Goal: Task Accomplishment & Management: Use online tool/utility

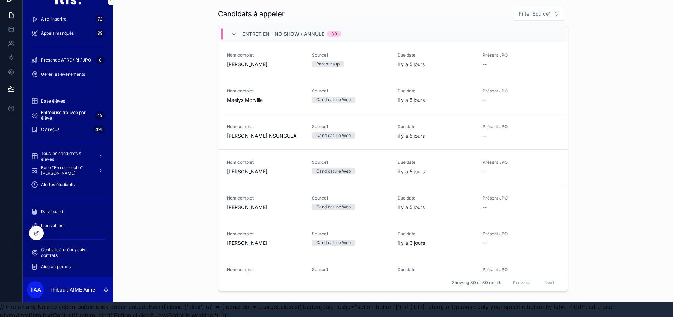
scroll to position [22, 0]
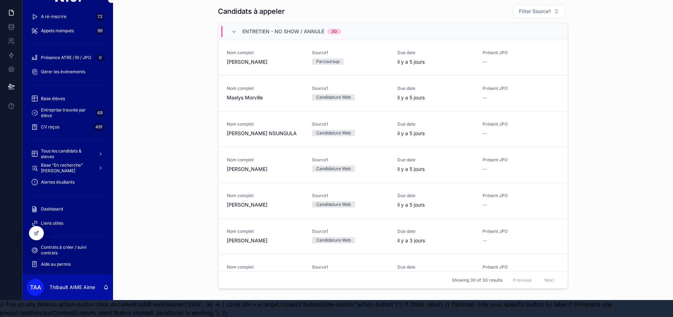
click at [67, 179] on span "Alertes étudiants" at bounding box center [58, 182] width 34 height 6
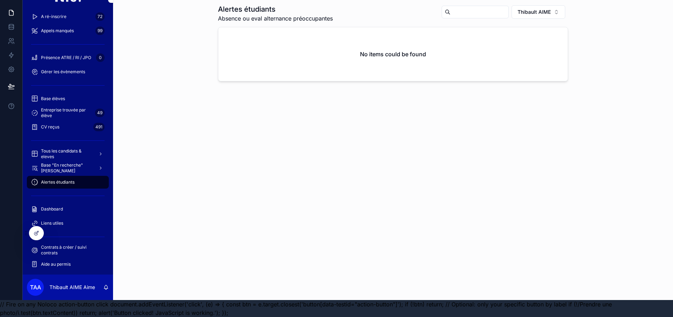
click at [555, 5] on button "Thibault AIME" at bounding box center [539, 11] width 54 height 13
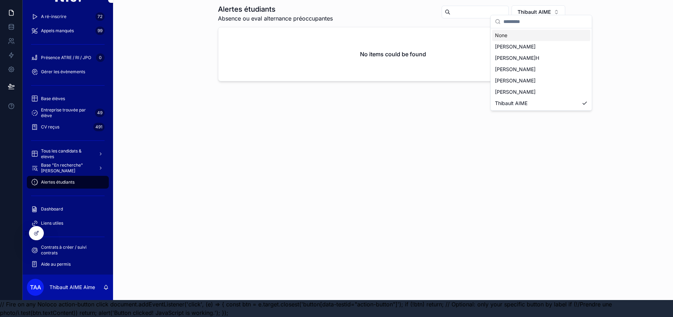
click at [513, 39] on div "None" at bounding box center [541, 35] width 98 height 11
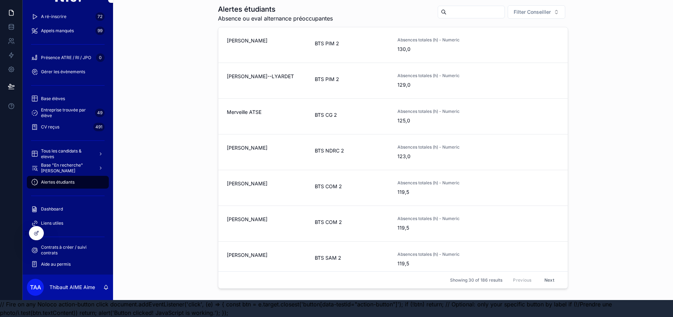
click at [280, 48] on link "[PERSON_NAME] BTS PIM 2 Absences totales (h) - Numeric 130,0" at bounding box center [392, 45] width 349 height 36
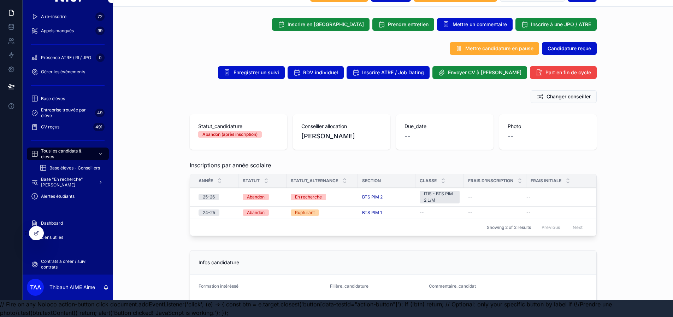
click at [50, 193] on span "Alertes étudiants" at bounding box center [58, 196] width 34 height 6
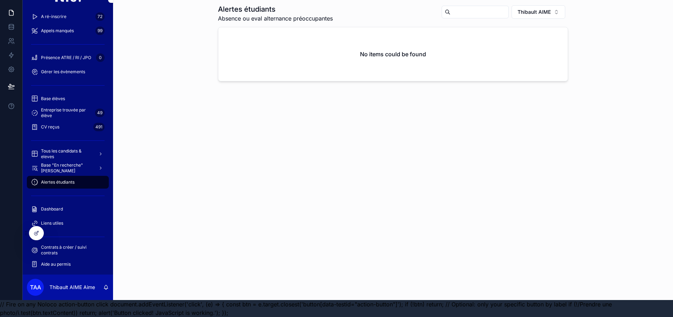
click at [543, 9] on span "Thibault AIME" at bounding box center [534, 11] width 33 height 7
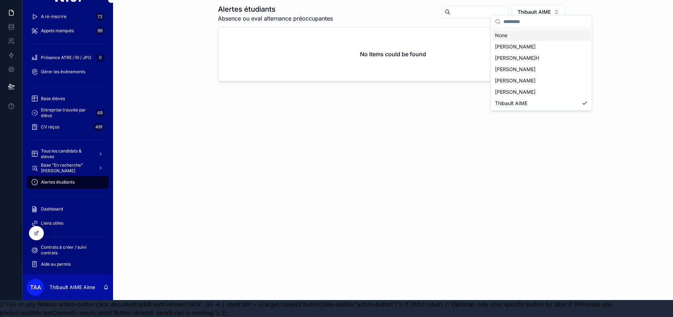
click at [513, 38] on div "None" at bounding box center [541, 35] width 98 height 11
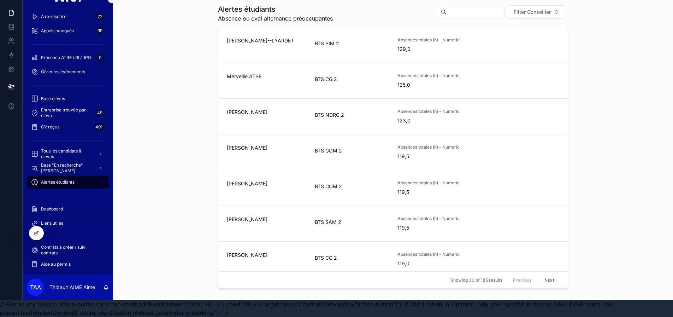
click at [352, 51] on link "[PERSON_NAME]--LYARDET BTS PIM 2 Absences totales (h) - Numeric 129,0" at bounding box center [392, 45] width 349 height 36
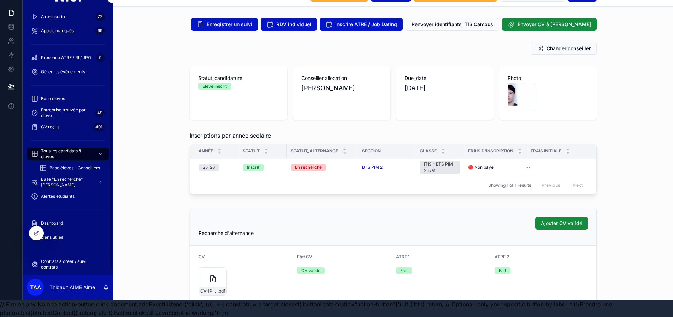
click at [69, 148] on span "Tous les candidats & eleves" at bounding box center [67, 153] width 52 height 11
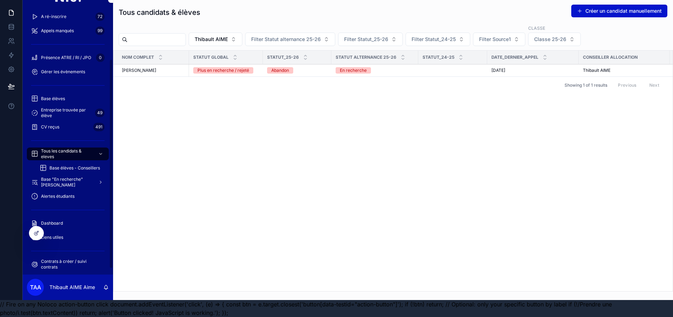
click at [61, 193] on span "Alertes étudiants" at bounding box center [58, 196] width 34 height 6
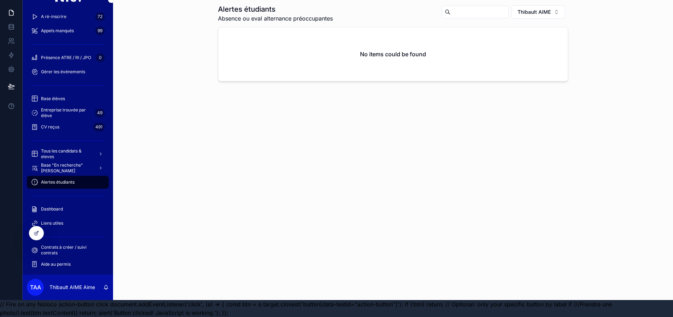
click at [541, 8] on span "Thibault AIME" at bounding box center [534, 11] width 33 height 7
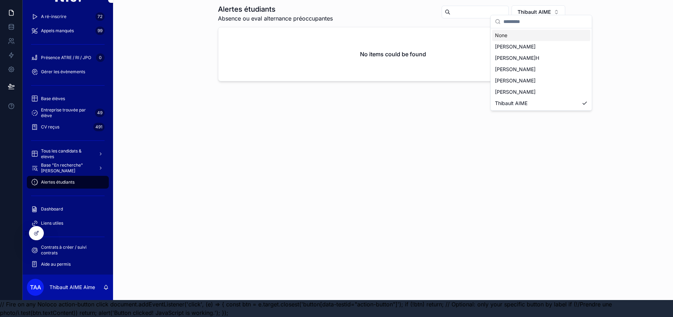
click at [510, 34] on div "None" at bounding box center [541, 35] width 98 height 11
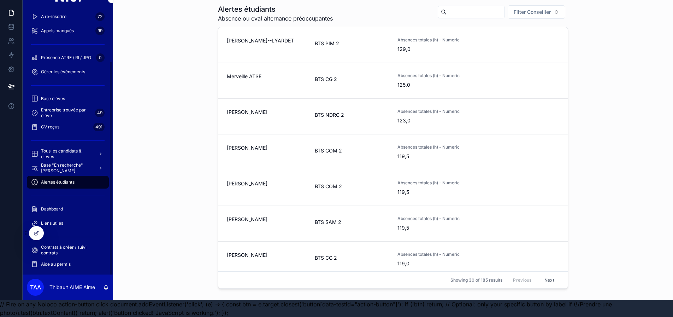
click at [34, 235] on icon at bounding box center [37, 233] width 6 height 6
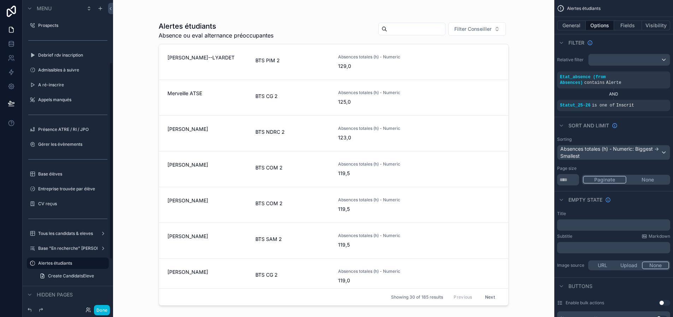
scroll to position [99, 0]
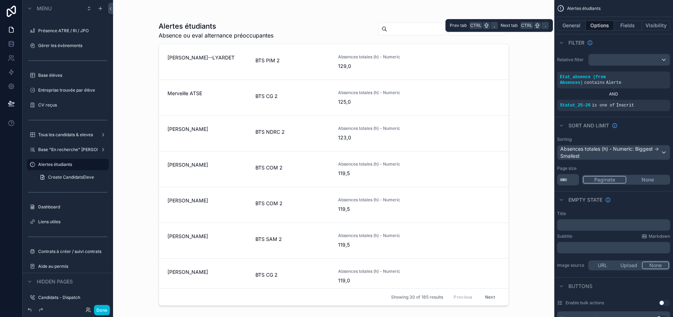
click at [633, 25] on button "Fields" at bounding box center [628, 25] width 28 height 10
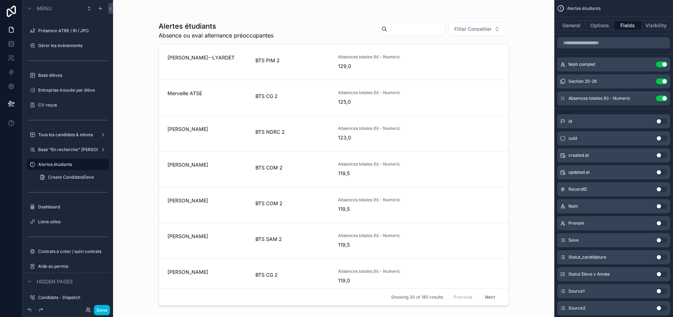
click at [0, 0] on icon "scrollable content" at bounding box center [0, 0] width 0 height 0
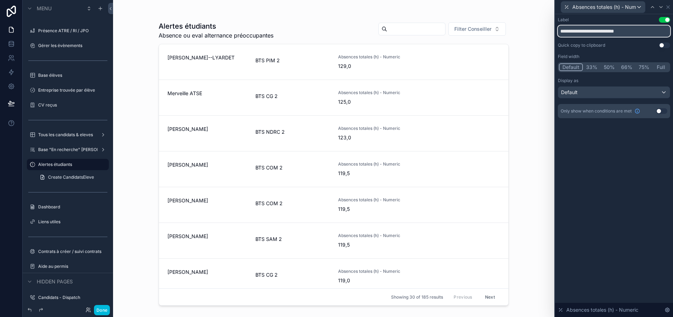
drag, startPoint x: 643, startPoint y: 32, endPoint x: 590, endPoint y: 35, distance: 53.5
click at [590, 35] on input "**********" at bounding box center [614, 30] width 112 height 11
type input "**********"
click at [100, 311] on button "Done" at bounding box center [102, 310] width 16 height 10
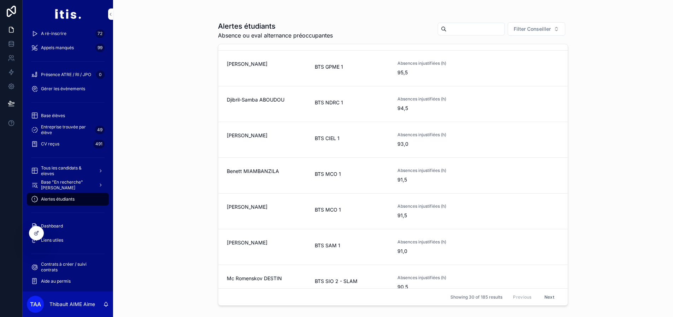
scroll to position [822, 0]
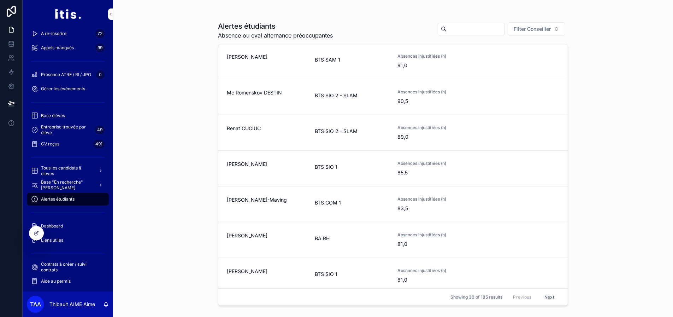
click at [552, 301] on button "Next" at bounding box center [550, 296] width 20 height 11
click at [148, 89] on div "Alertes étudiants Absence ou eval alternance préoccupantes Filter Conseiller [P…" at bounding box center [393, 158] width 560 height 317
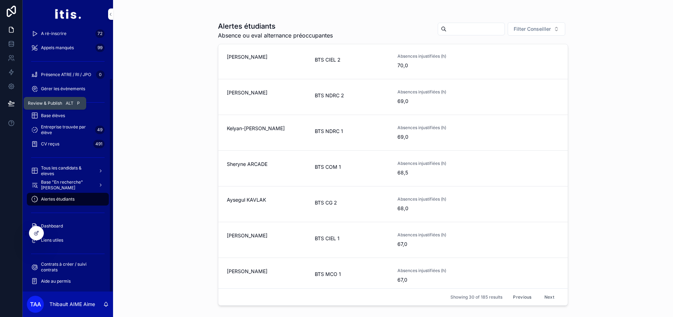
click at [11, 104] on icon at bounding box center [11, 103] width 6 height 4
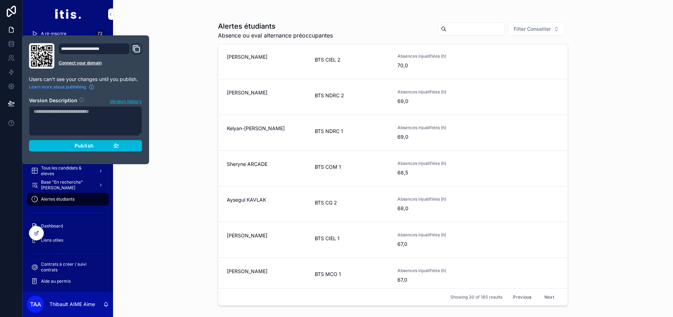
click at [55, 145] on div "Publish" at bounding box center [85, 145] width 67 height 6
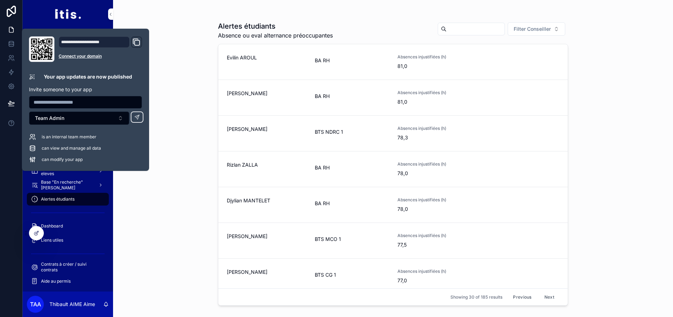
click at [176, 42] on div "Alertes étudiants Absence ou eval alternance préoccupantes Filter Conseiller Ev…" at bounding box center [393, 158] width 560 height 317
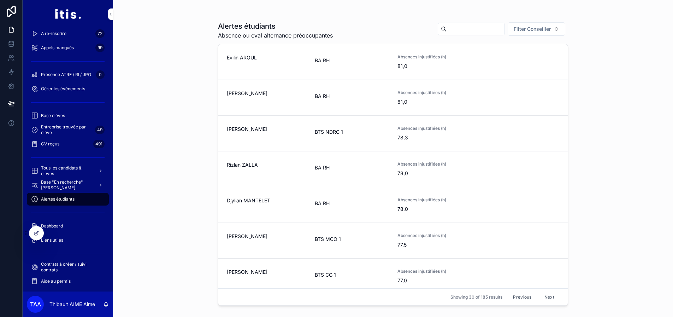
click at [154, 63] on div "Alertes étudiants Absence ou eval alternance préoccupantes Filter Conseiller Ev…" at bounding box center [393, 158] width 560 height 317
drag, startPoint x: 289, startPoint y: 24, endPoint x: 217, endPoint y: 23, distance: 71.8
click at [217, 23] on div "Alertes étudiants Absence ou eval alternance préoccupantes Filter Conseiller Ev…" at bounding box center [392, 154] width 361 height 308
click at [54, 198] on span "Alertes étudiants" at bounding box center [58, 199] width 34 height 6
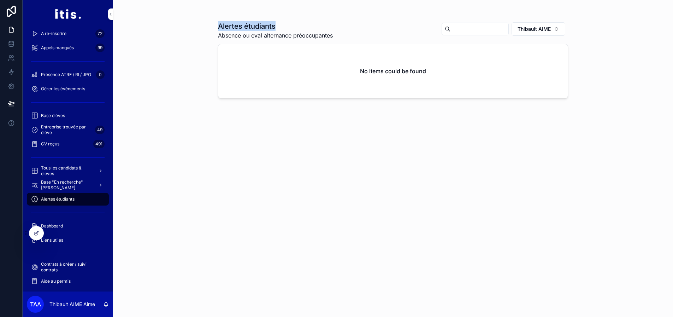
click at [546, 22] on button "Thibault AIME" at bounding box center [539, 28] width 54 height 13
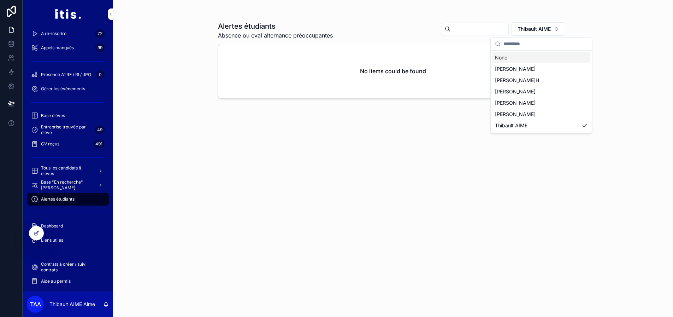
click at [517, 60] on div "None" at bounding box center [541, 57] width 98 height 11
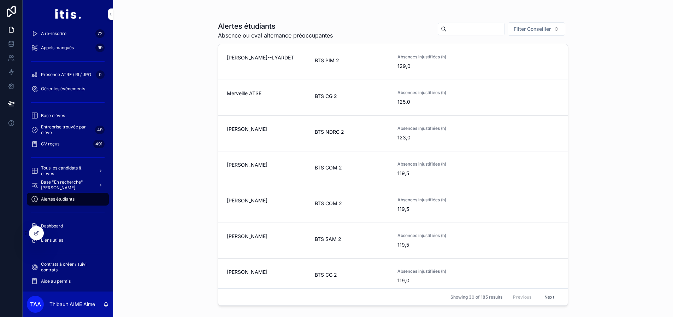
click at [368, 177] on link "[PERSON_NAME] BTS COM 2 Absences injustifiées (h) 119,5" at bounding box center [392, 169] width 349 height 36
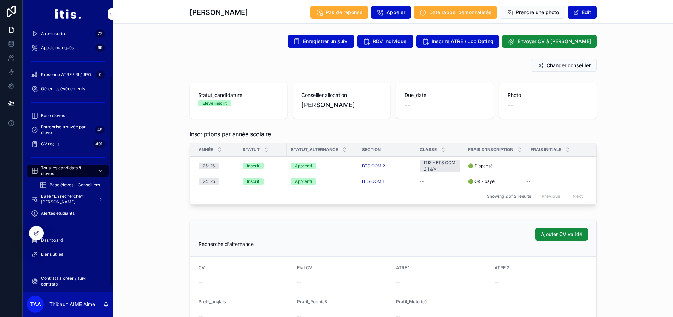
click at [79, 173] on span "Tous les candidats & eleves" at bounding box center [67, 170] width 52 height 11
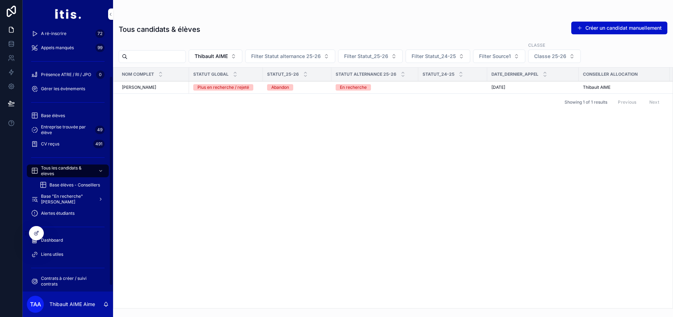
click at [181, 86] on div "[PERSON_NAME]" at bounding box center [153, 87] width 63 height 6
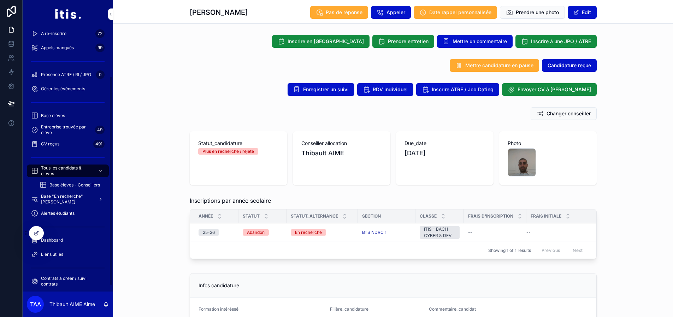
click at [35, 230] on icon at bounding box center [37, 233] width 6 height 6
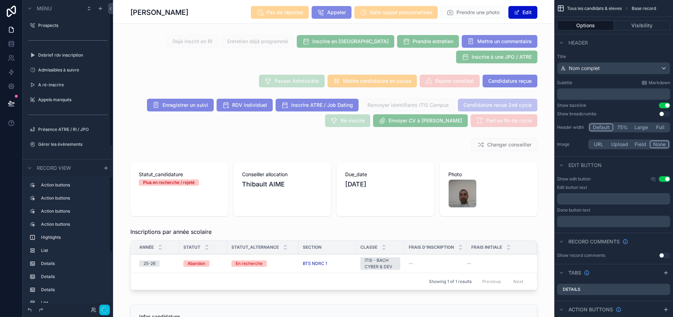
click at [172, 273] on div "Showing 1 of 1 results Previous Next" at bounding box center [334, 280] width 406 height 17
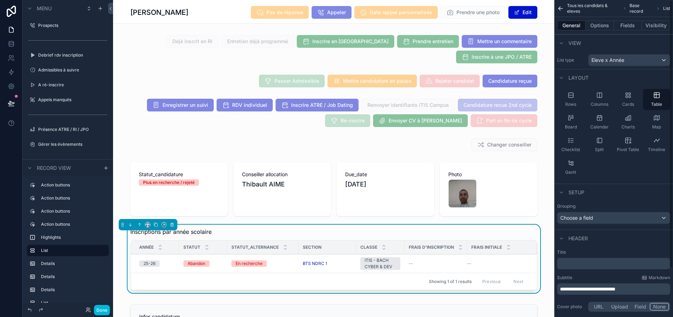
click at [606, 23] on button "Options" at bounding box center [600, 25] width 28 height 10
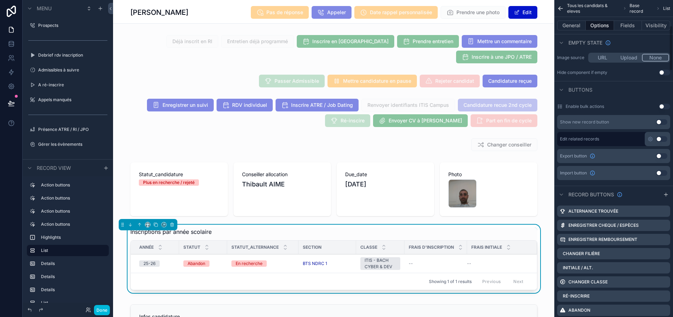
scroll to position [212, 0]
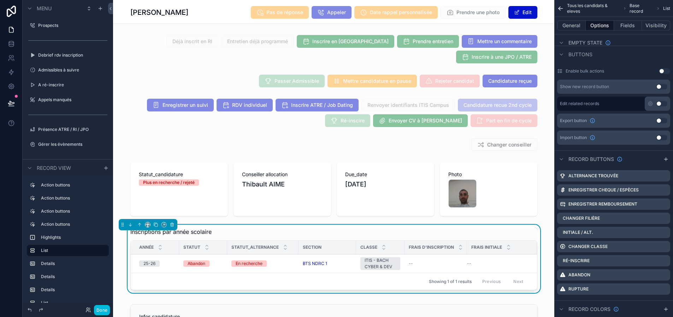
click at [0, 0] on icon "scrollable content" at bounding box center [0, 0] width 0 height 0
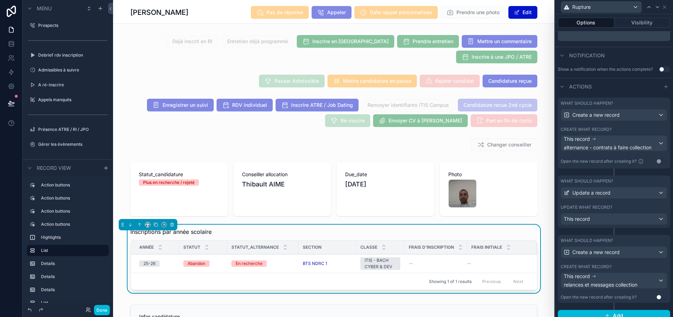
scroll to position [177, 0]
click at [631, 204] on div "Update what record?" at bounding box center [614, 207] width 107 height 6
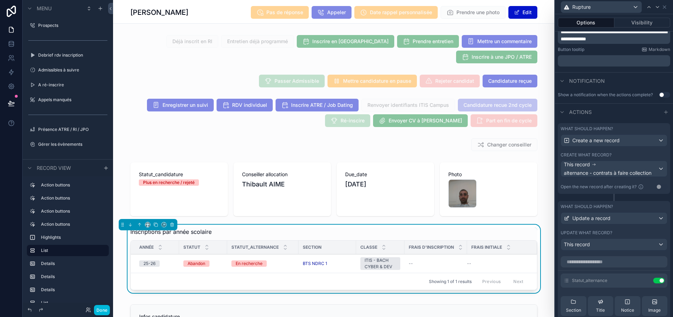
scroll to position [141, 0]
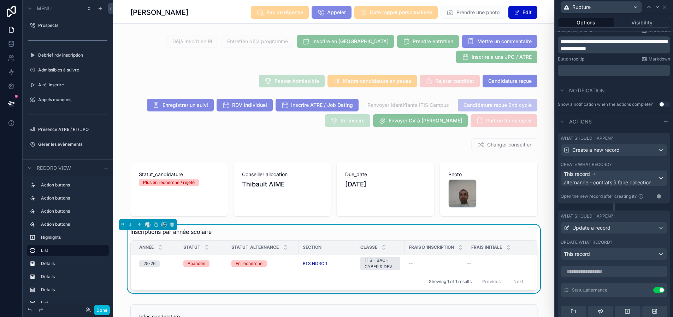
click at [629, 240] on div "Update what record?" at bounding box center [614, 242] width 107 height 6
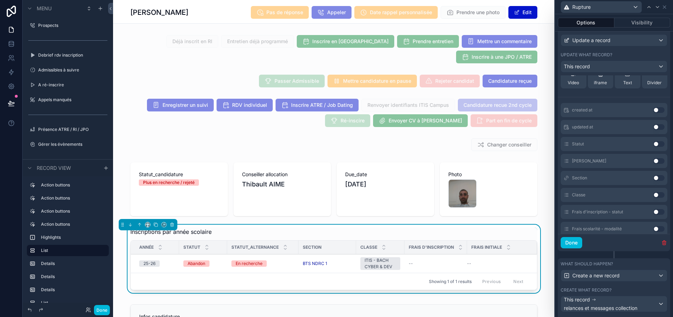
scroll to position [321, 0]
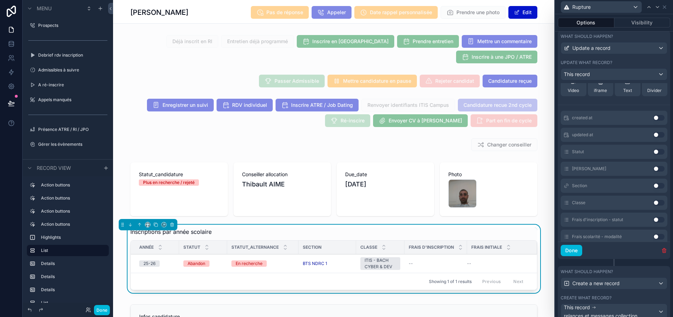
click at [580, 250] on button "Done" at bounding box center [572, 250] width 22 height 11
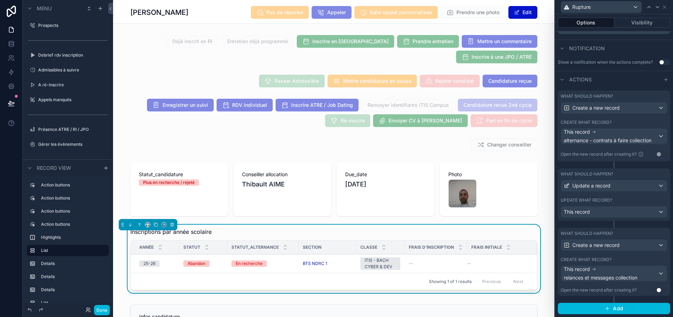
scroll to position [178, 0]
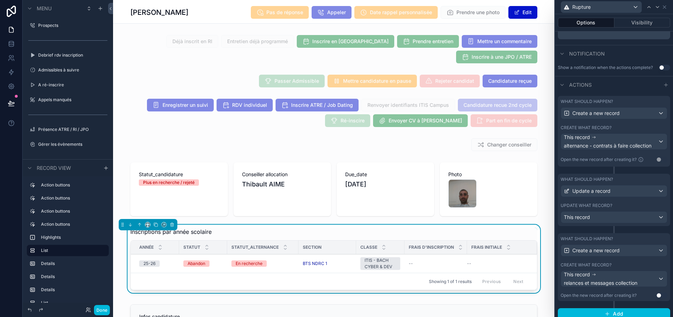
click at [99, 310] on button "Done" at bounding box center [102, 310] width 16 height 10
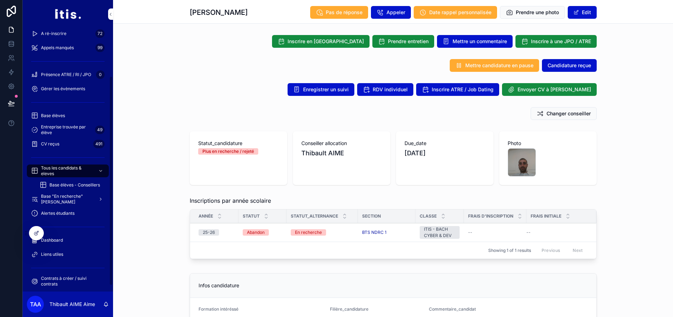
click at [29, 233] on div at bounding box center [36, 233] width 15 height 14
click at [32, 233] on div at bounding box center [36, 232] width 14 height 13
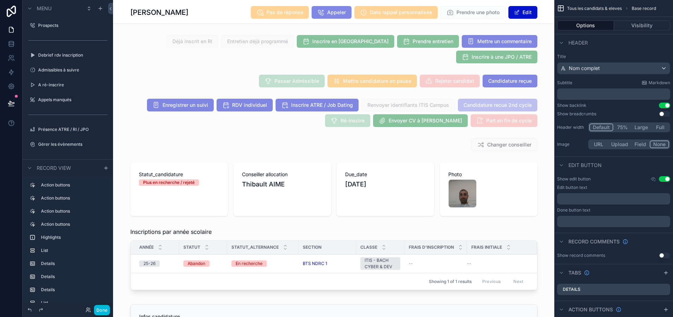
click at [315, 269] on div "scrollable content" at bounding box center [333, 259] width 441 height 71
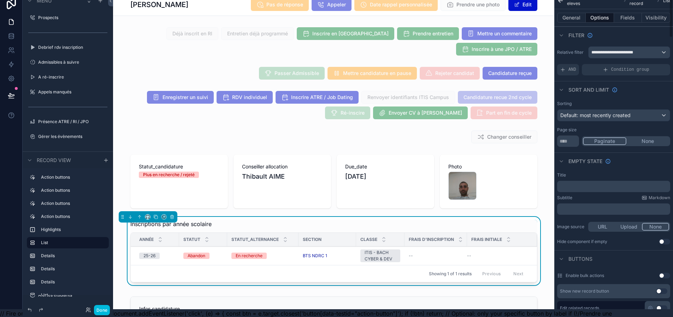
scroll to position [0, 0]
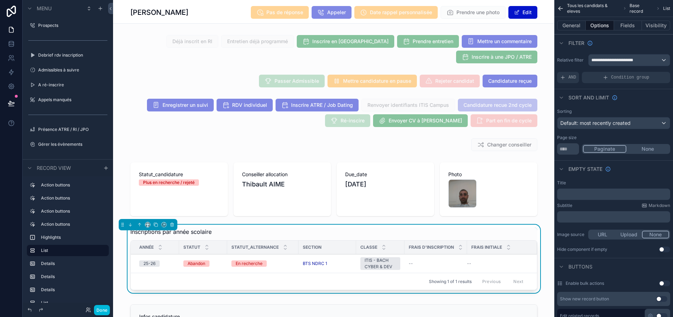
click at [626, 28] on button "Fields" at bounding box center [628, 25] width 28 height 10
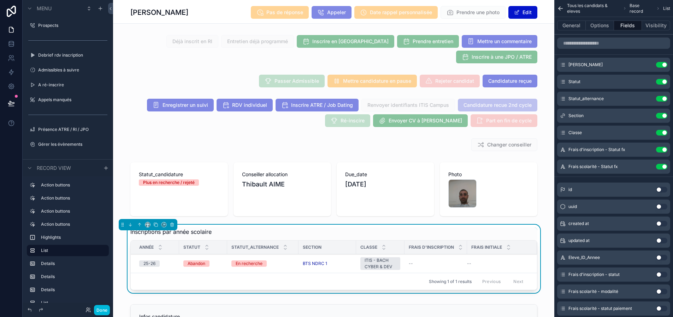
click at [601, 26] on button "Options" at bounding box center [600, 25] width 28 height 10
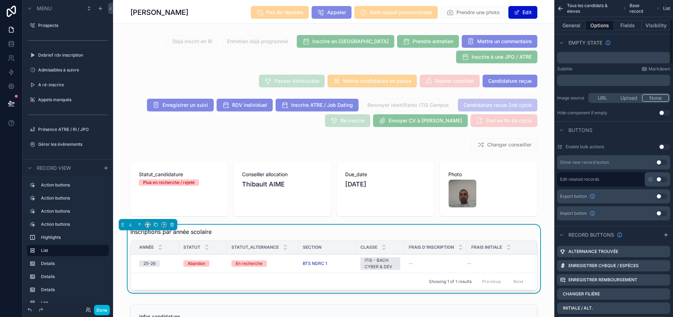
scroll to position [247, 0]
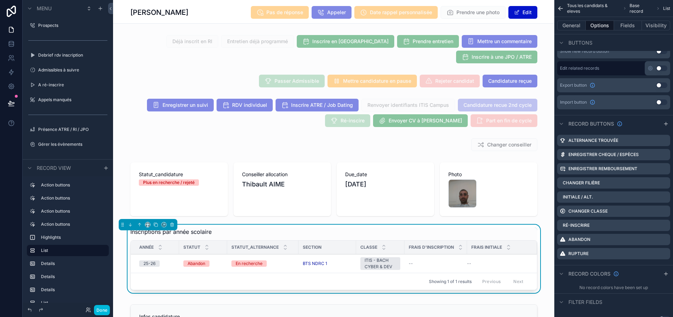
click at [0, 0] on icon "scrollable content" at bounding box center [0, 0] width 0 height 0
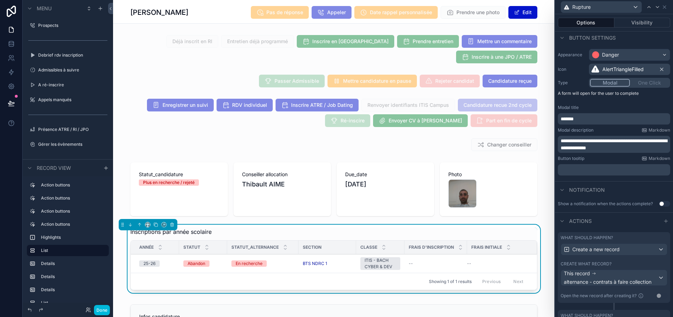
scroll to position [106, 0]
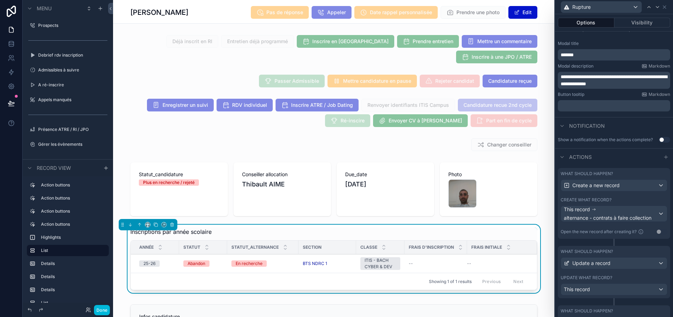
click at [613, 254] on label "What should happen?" at bounding box center [587, 251] width 52 height 6
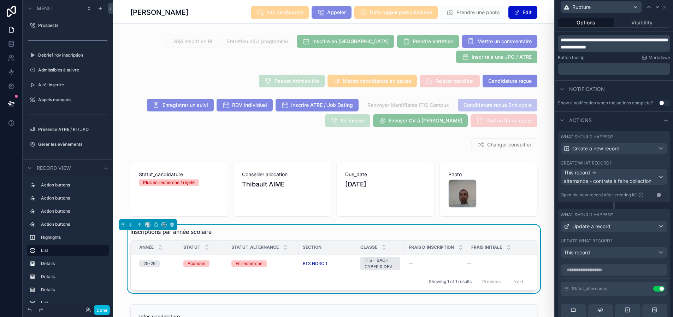
scroll to position [177, 0]
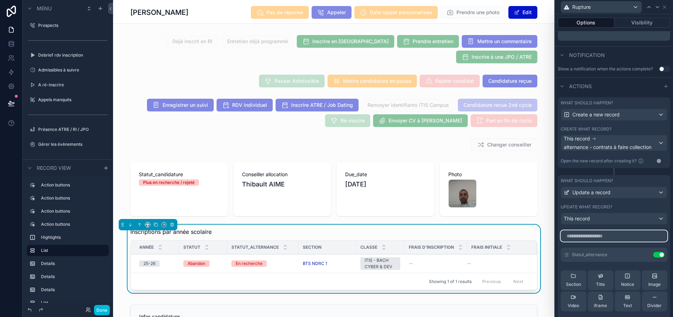
click at [611, 235] on input "text" at bounding box center [614, 235] width 107 height 11
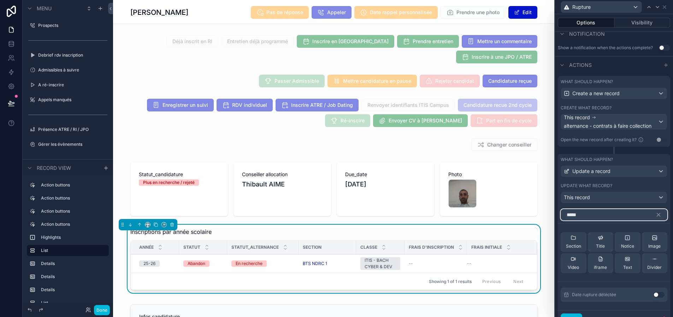
scroll to position [247, 0]
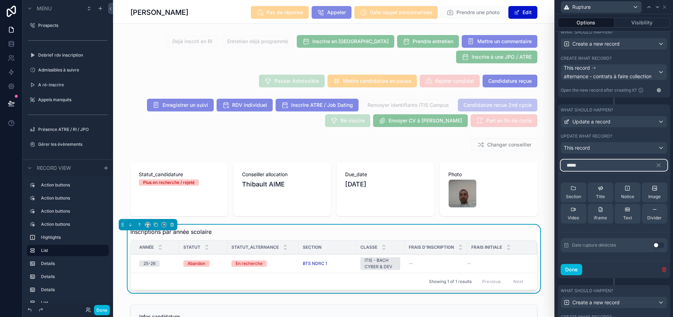
type input "*****"
click at [658, 244] on button "Use setting" at bounding box center [658, 245] width 11 height 6
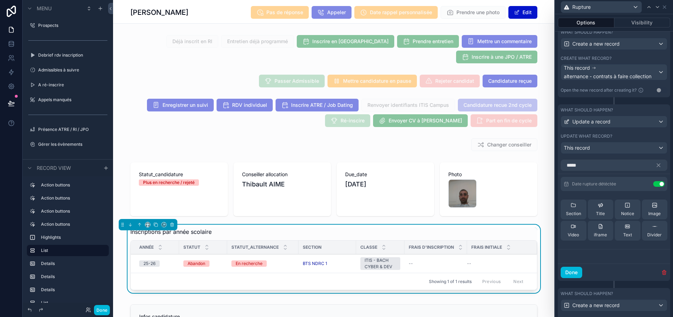
click at [0, 0] on icon at bounding box center [0, 0] width 0 height 0
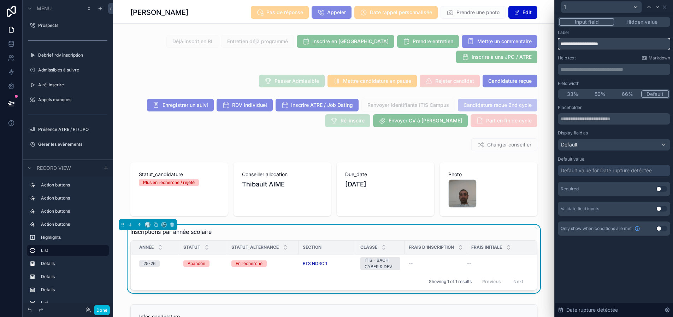
drag, startPoint x: 623, startPoint y: 43, endPoint x: 594, endPoint y: 52, distance: 29.8
click at [594, 52] on div "**********" at bounding box center [614, 133] width 112 height 206
type input "**********"
click at [663, 188] on button "Use setting" at bounding box center [661, 189] width 11 height 6
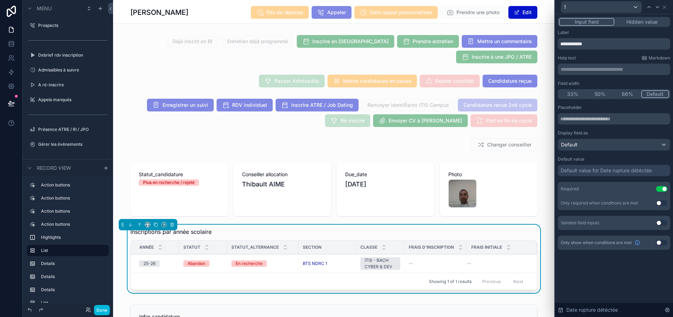
click at [622, 169] on div "Default value for Date rupture détéctée" at bounding box center [606, 170] width 91 height 7
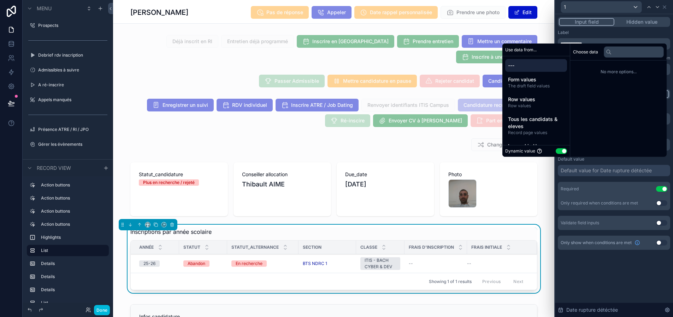
click at [566, 154] on button "Use setting" at bounding box center [561, 151] width 11 height 6
select select "****"
select select "*"
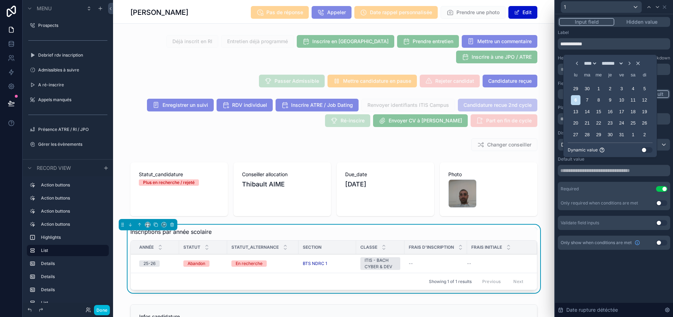
click at [647, 153] on button "Use setting" at bounding box center [646, 150] width 11 height 6
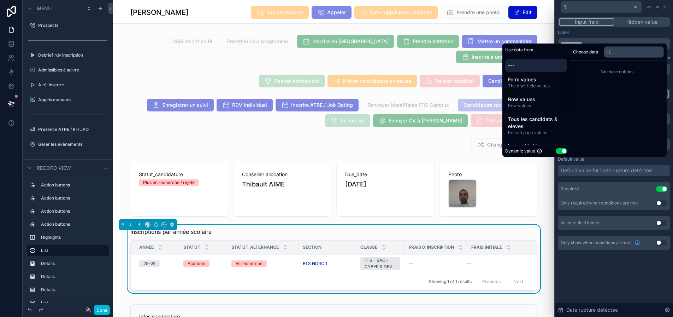
scroll to position [35, 0]
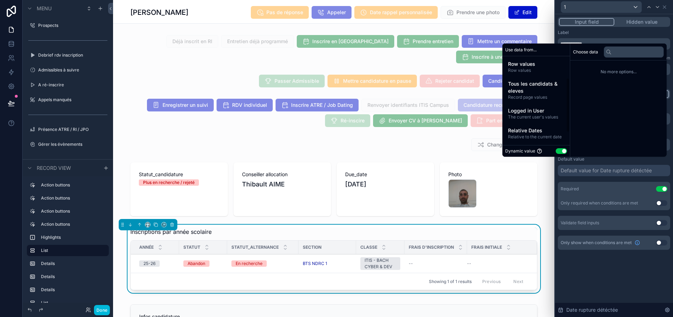
click at [542, 134] on span "Relative Dates" at bounding box center [536, 130] width 56 height 7
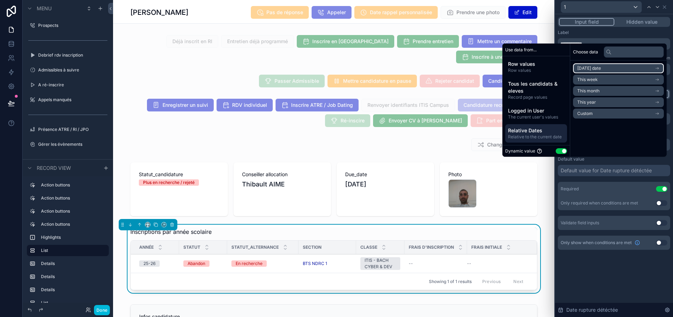
click at [600, 71] on span "[DATE] date" at bounding box center [589, 68] width 24 height 6
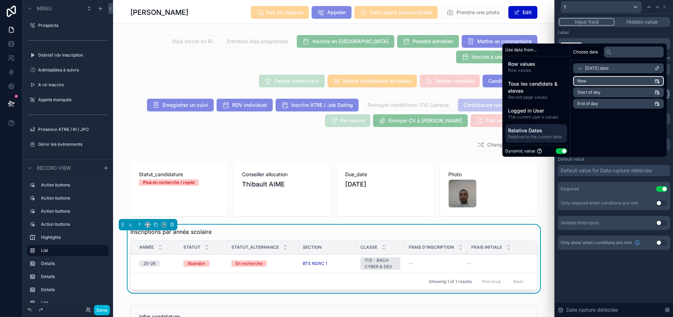
click at [596, 86] on li "Now" at bounding box center [618, 81] width 91 height 10
click at [616, 284] on div "**********" at bounding box center [614, 165] width 118 height 302
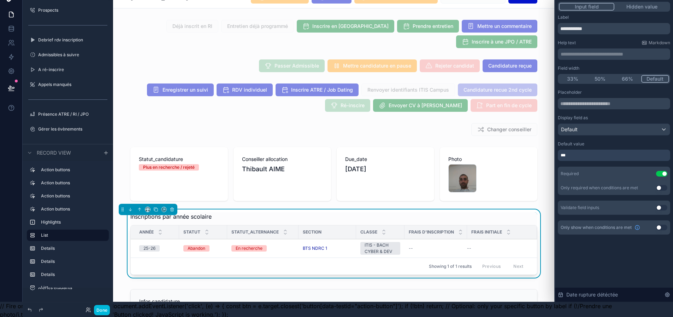
scroll to position [22, 0]
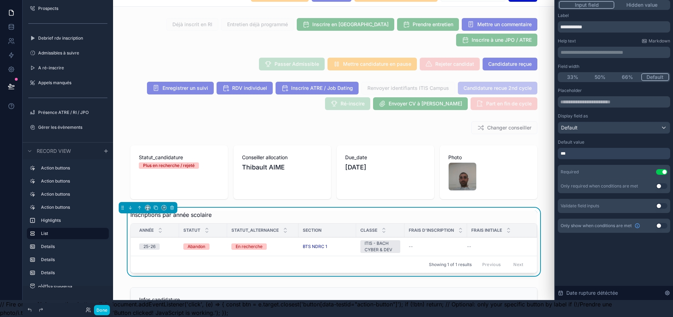
click at [100, 311] on button "Done" at bounding box center [102, 310] width 16 height 10
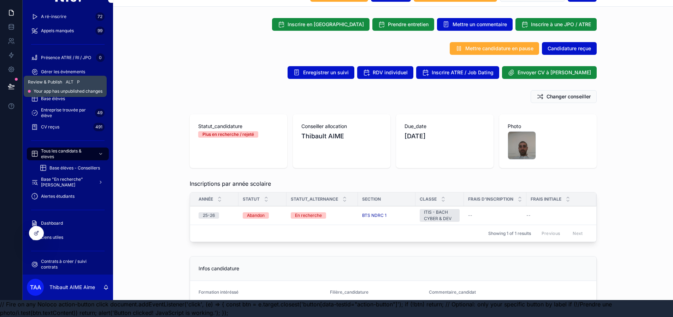
click at [9, 76] on button at bounding box center [12, 86] width 16 height 20
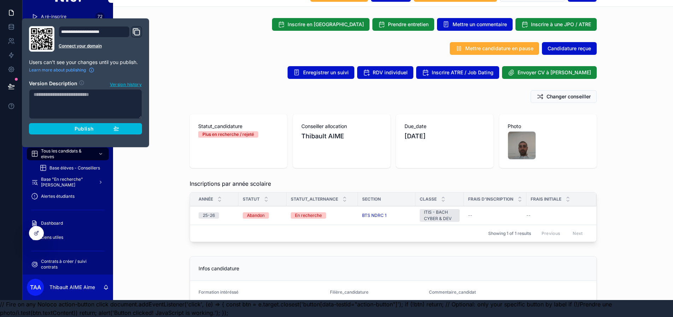
click at [133, 125] on button "Publish" at bounding box center [85, 128] width 113 height 11
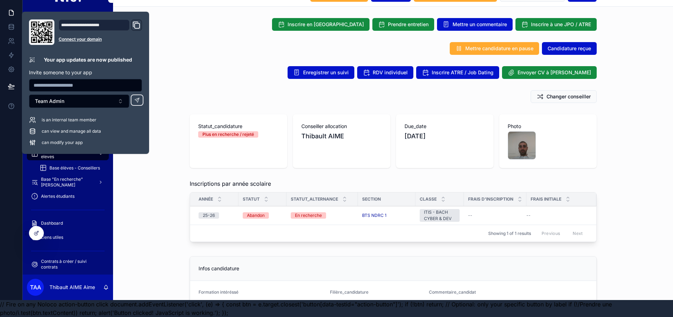
click at [227, 69] on div "Enregistrer un suivi RDV individuel Inscrire ATRE / Job Dating Envoyer CV à [PE…" at bounding box center [393, 72] width 407 height 13
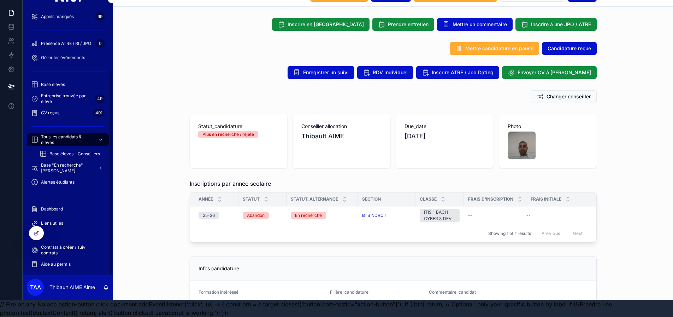
click at [73, 179] on span "Alertes étudiants" at bounding box center [58, 182] width 34 height 6
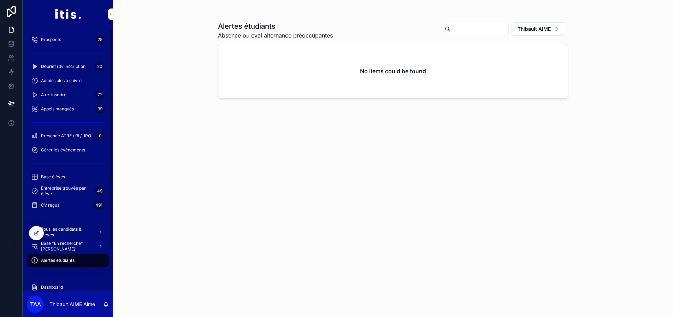
scroll to position [35, 0]
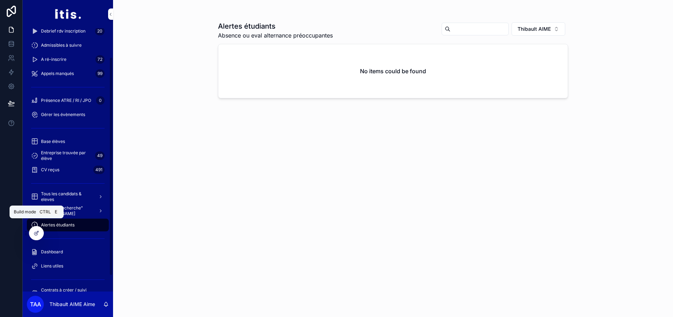
click at [37, 235] on icon at bounding box center [37, 233] width 6 height 6
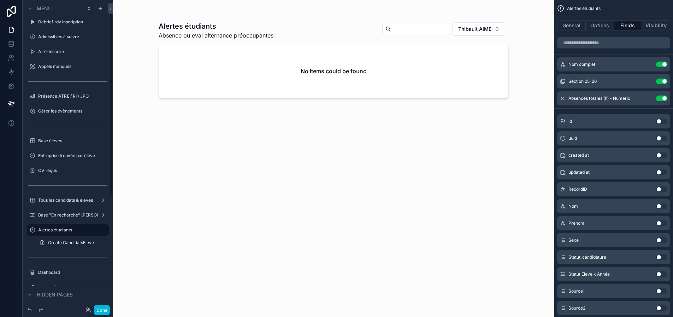
scroll to position [0, 0]
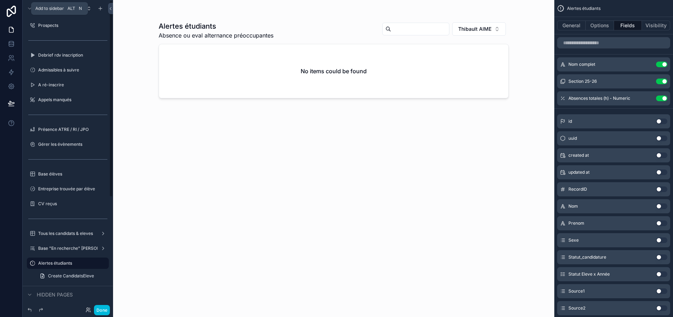
click at [99, 10] on icon "scrollable content" at bounding box center [101, 9] width 6 height 6
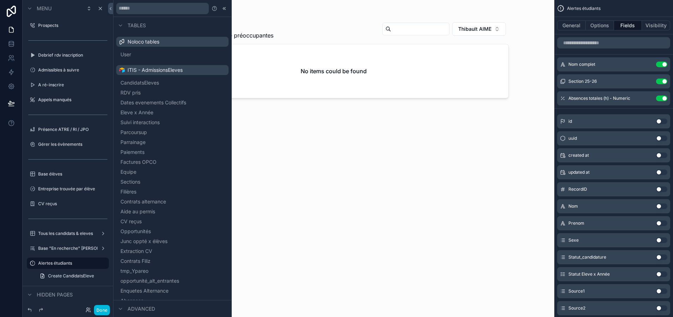
click at [153, 113] on span "Eleve x Année" at bounding box center [136, 112] width 33 height 7
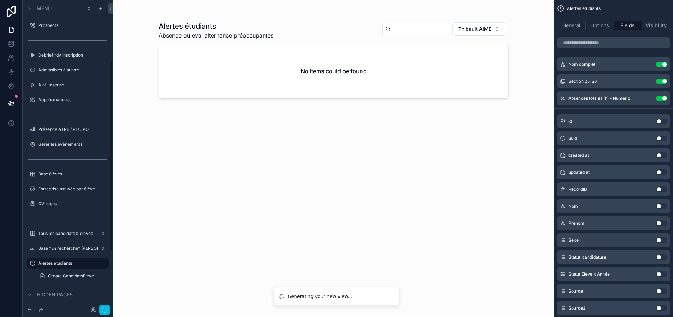
scroll to position [99, 0]
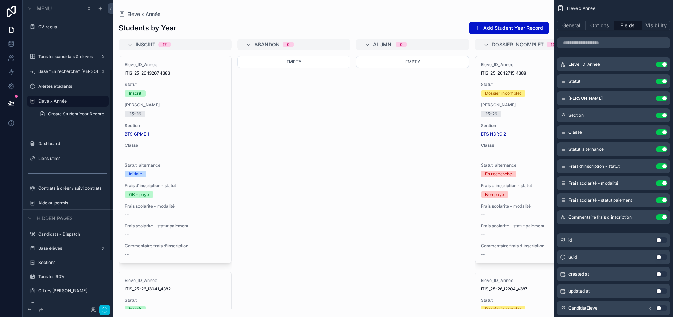
scroll to position [113, 0]
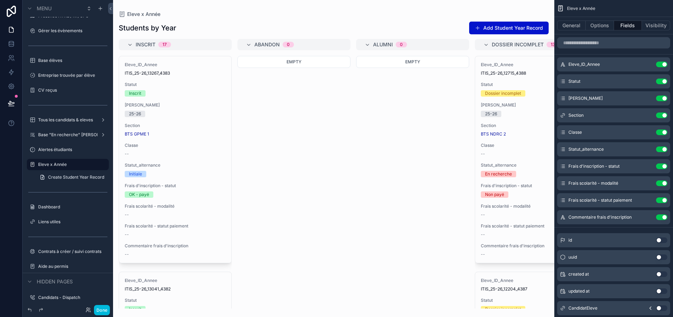
click at [0, 0] on icon "scrollable content" at bounding box center [0, 0] width 0 height 0
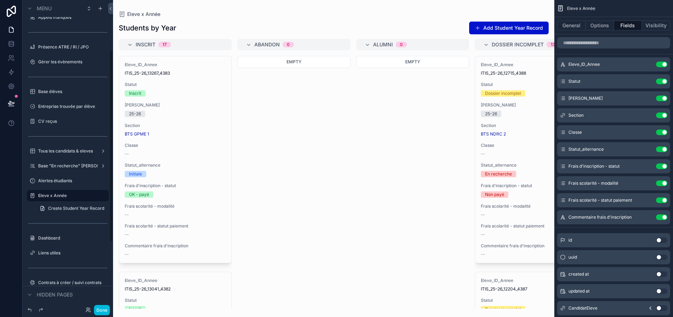
scroll to position [78, 0]
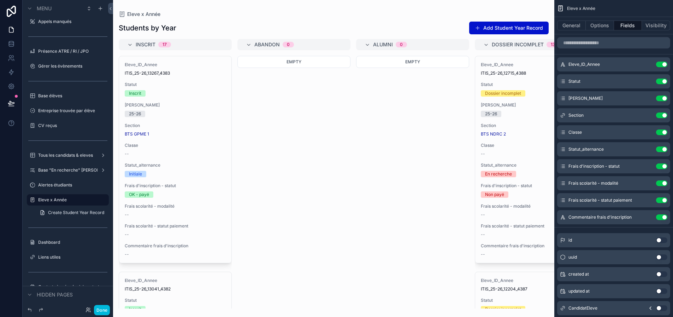
click at [0, 0] on icon "scrollable content" at bounding box center [0, 0] width 0 height 0
type input "*"
type input "**********"
click at [92, 200] on icon "scrollable content" at bounding box center [94, 200] width 4 height 2
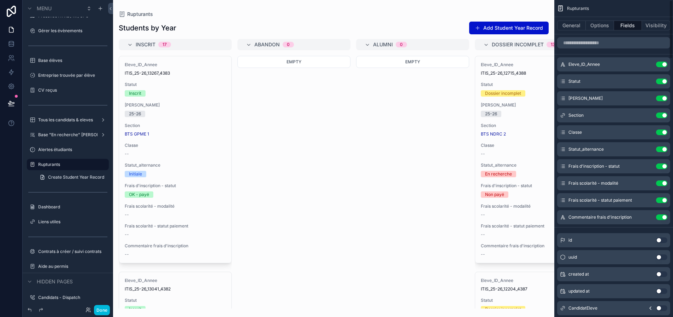
click at [578, 23] on button "General" at bounding box center [571, 25] width 29 height 10
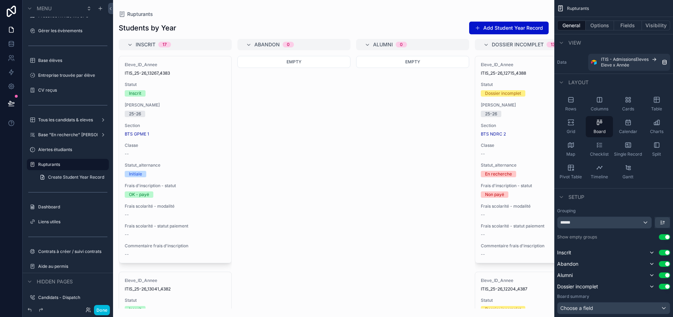
click at [659, 104] on div "Table" at bounding box center [656, 103] width 27 height 21
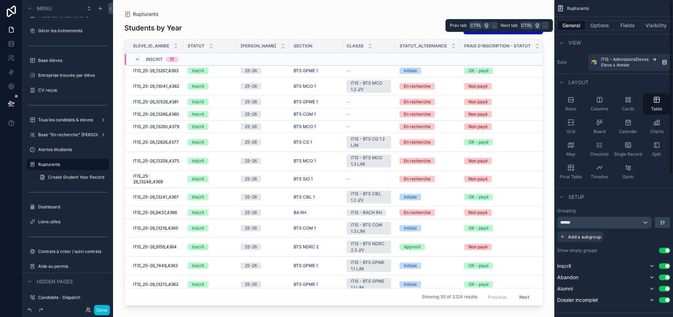
click at [610, 26] on button "Options" at bounding box center [600, 25] width 28 height 10
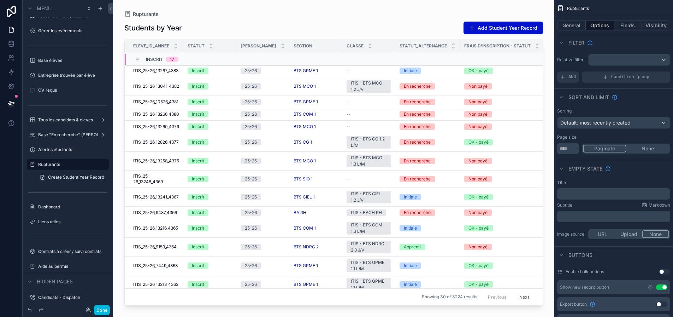
click at [576, 77] on span "AND" at bounding box center [573, 77] width 8 height 6
click at [0, 0] on icon "scrollable content" at bounding box center [0, 0] width 0 height 0
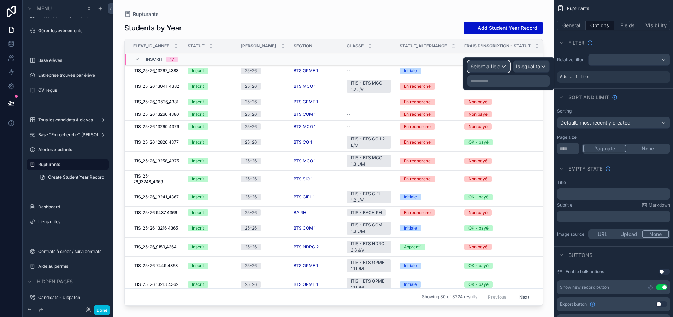
click at [491, 67] on span "Select a field" at bounding box center [486, 66] width 30 height 6
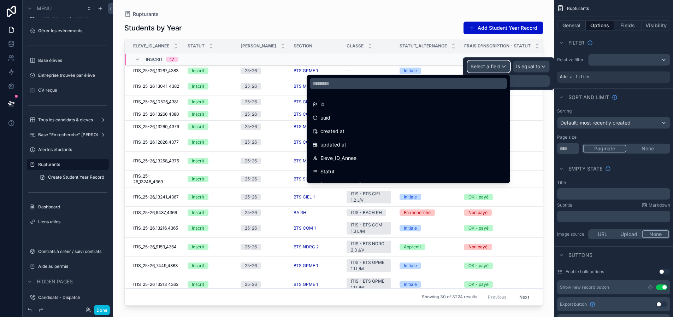
scroll to position [35, 0]
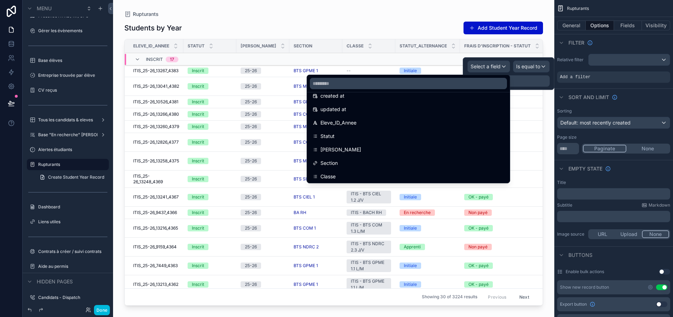
click at [359, 133] on div "Statut" at bounding box center [409, 136] width 192 height 8
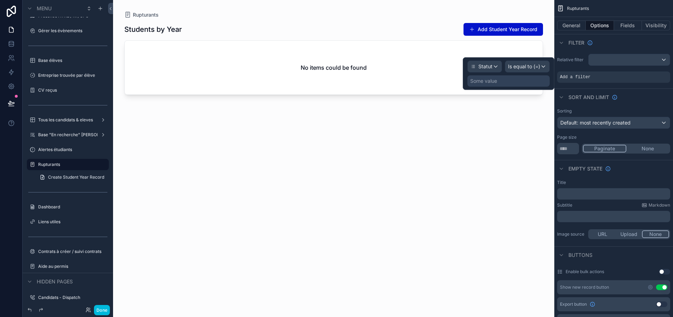
click at [521, 83] on div "Some value" at bounding box center [508, 80] width 82 height 11
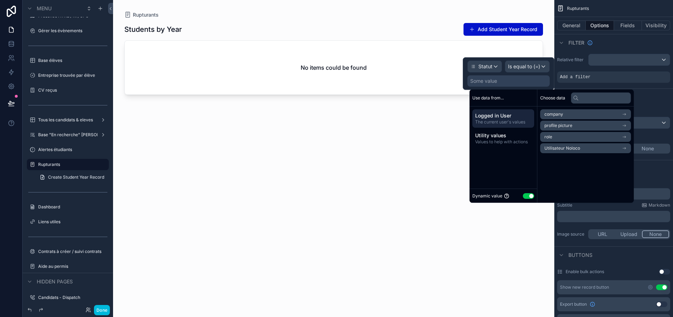
click at [527, 194] on button "Use setting" at bounding box center [528, 196] width 11 height 6
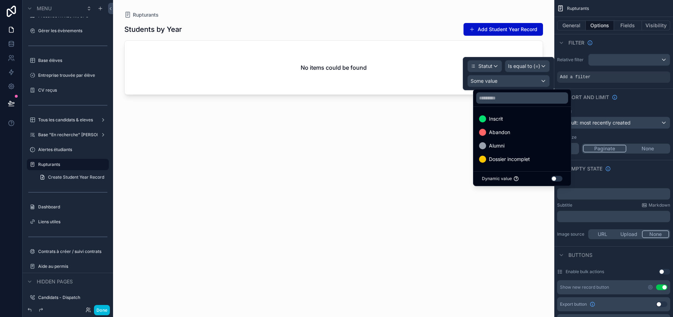
click at [505, 122] on div "Inscrit" at bounding box center [522, 118] width 86 height 8
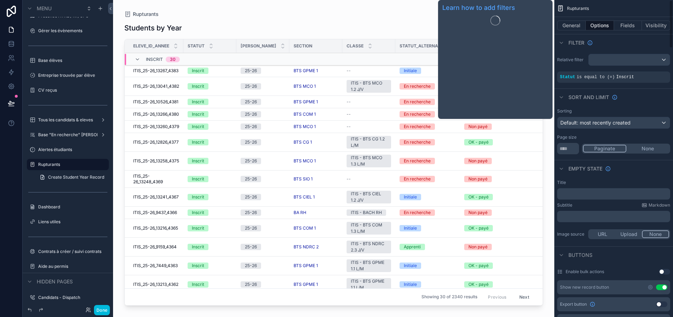
click at [593, 43] on icon "scrollable content" at bounding box center [590, 43] width 6 height 6
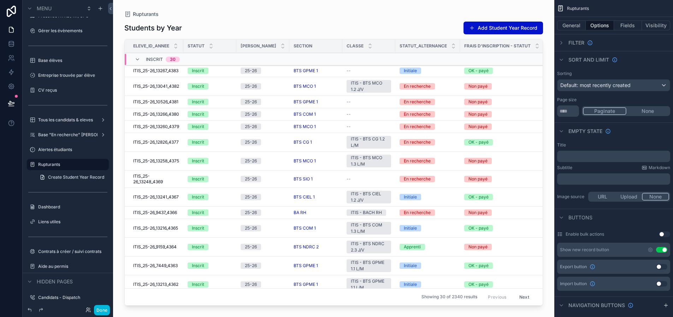
click at [573, 43] on div "Filter" at bounding box center [575, 43] width 36 height 8
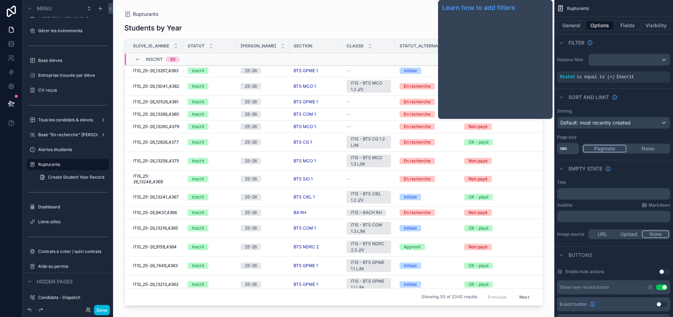
scroll to position [0, 5]
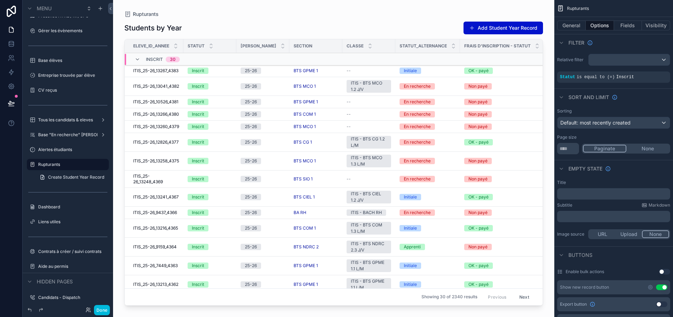
click at [0, 0] on icon "scrollable content" at bounding box center [0, 0] width 0 height 0
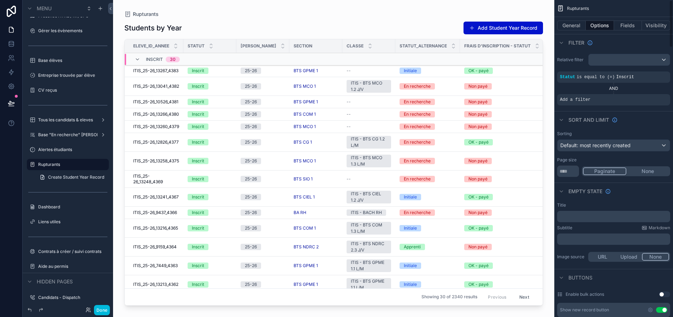
click at [0, 0] on div "scrollable content" at bounding box center [0, 0] width 0 height 0
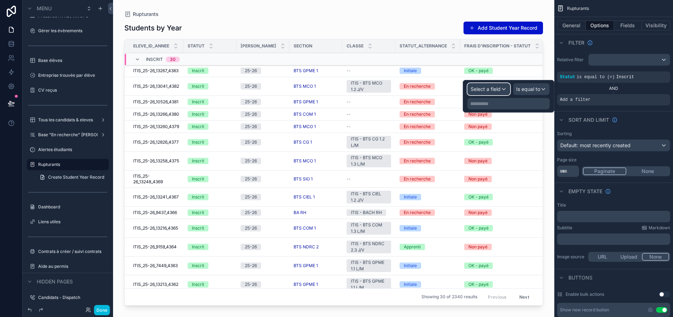
click at [493, 92] on span "Select a field" at bounding box center [486, 89] width 30 height 6
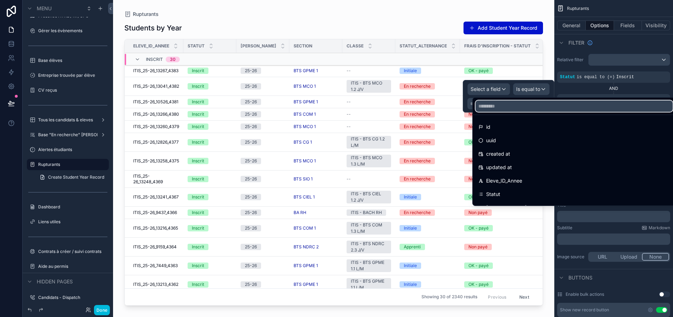
click at [494, 110] on input "text" at bounding box center [574, 105] width 197 height 11
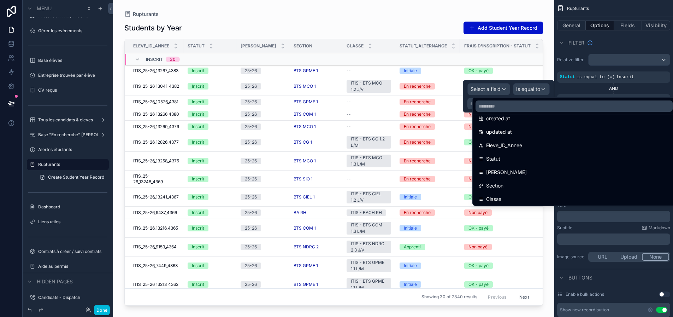
click at [511, 167] on div "[PERSON_NAME]" at bounding box center [574, 172] width 200 height 13
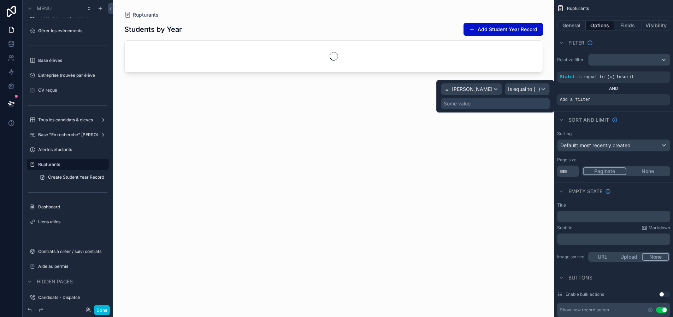
click at [512, 105] on div "Some value" at bounding box center [495, 103] width 109 height 11
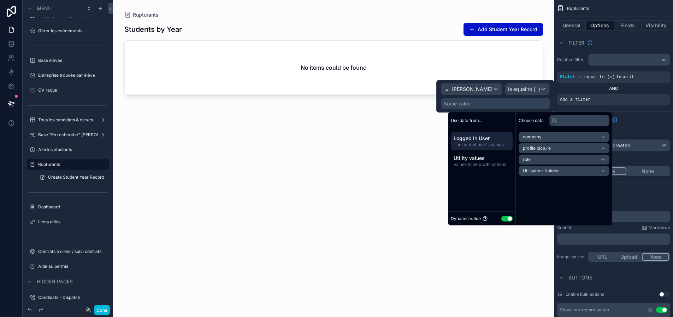
click at [502, 214] on div "Dynamic value Use setting" at bounding box center [482, 218] width 62 height 8
click at [502, 217] on button "Use setting" at bounding box center [506, 219] width 11 height 6
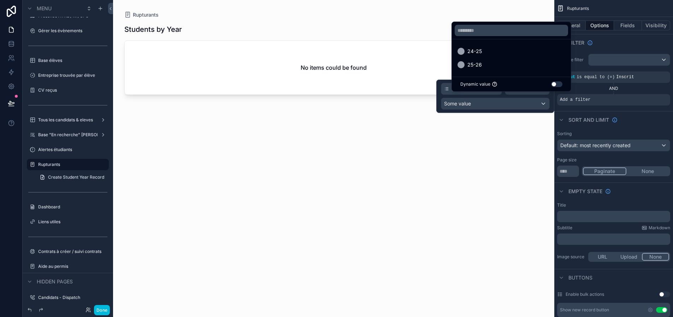
click at [483, 66] on div "25-26" at bounding box center [512, 64] width 108 height 8
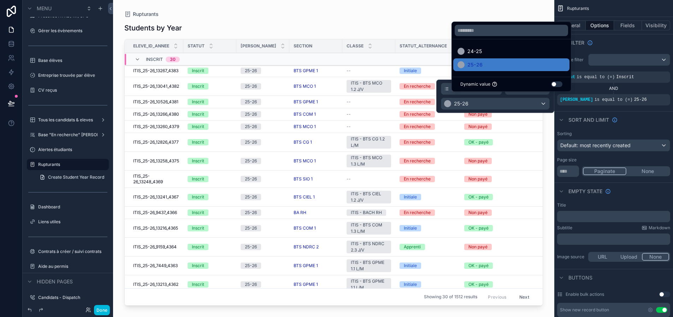
click at [592, 89] on div "AND" at bounding box center [613, 89] width 113 height 6
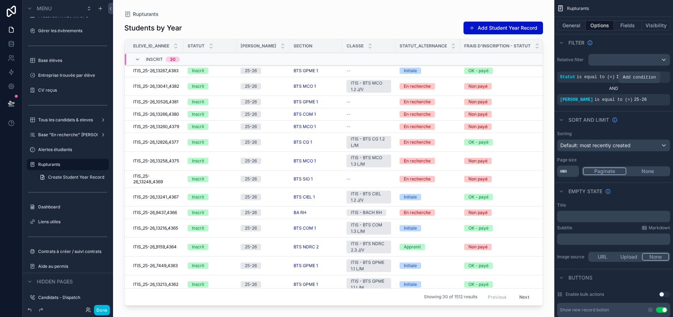
click at [0, 0] on icon "scrollable content" at bounding box center [0, 0] width 0 height 0
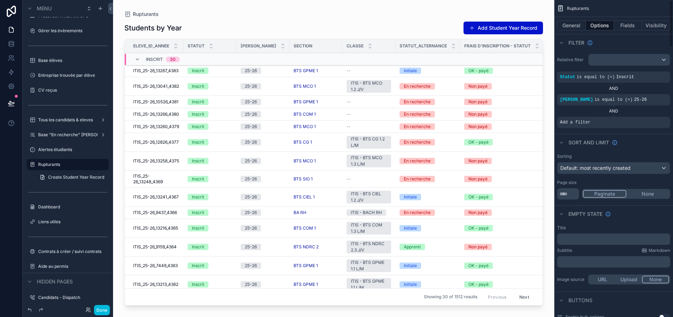
click at [0, 0] on div "scrollable content" at bounding box center [0, 0] width 0 height 0
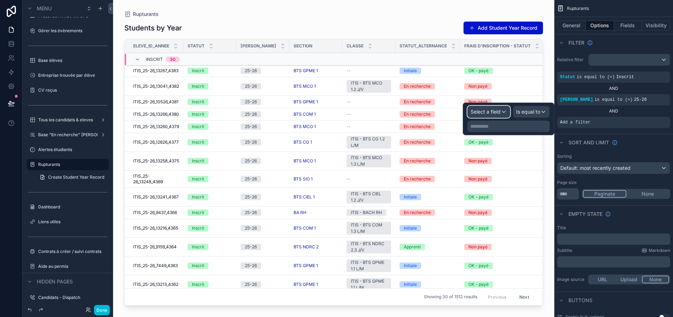
click at [492, 113] on span "Select a field" at bounding box center [486, 111] width 30 height 6
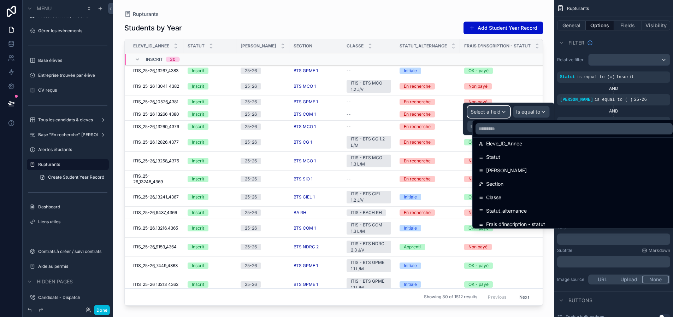
scroll to position [71, 0]
click at [521, 196] on span "Statut_alternance" at bounding box center [506, 199] width 41 height 8
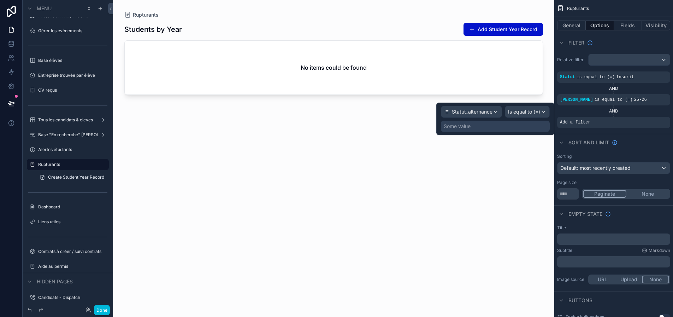
click at [521, 124] on div "Some value" at bounding box center [495, 125] width 109 height 11
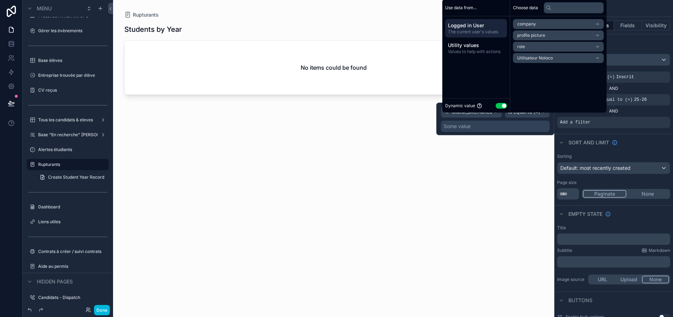
click at [498, 108] on button "Use setting" at bounding box center [501, 106] width 11 height 6
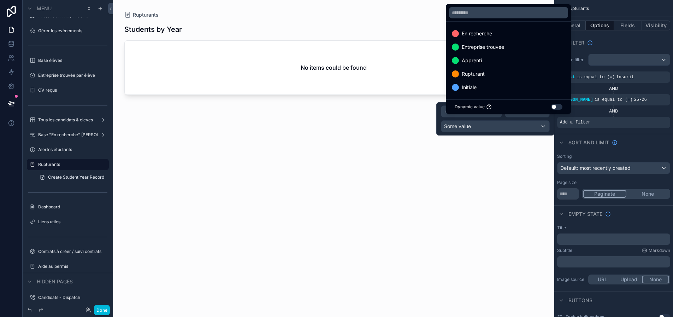
click at [478, 78] on span "Rupturant" at bounding box center [473, 74] width 23 height 8
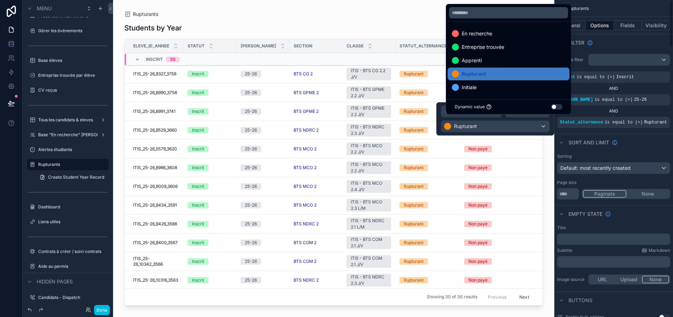
click at [631, 136] on div "Sort And Limit" at bounding box center [613, 142] width 119 height 17
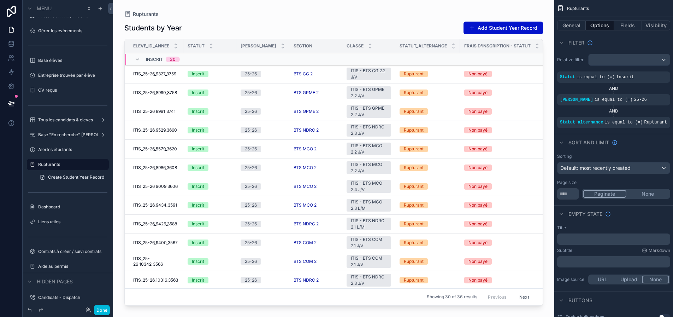
click at [629, 27] on button "Fields" at bounding box center [628, 25] width 28 height 10
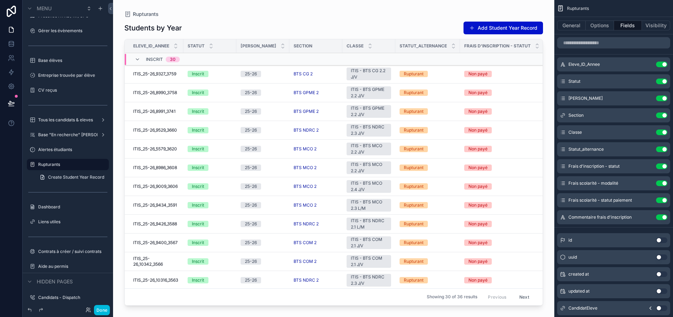
click at [661, 199] on button "Use setting" at bounding box center [661, 200] width 11 height 6
click at [663, 182] on button "Use setting" at bounding box center [661, 183] width 11 height 6
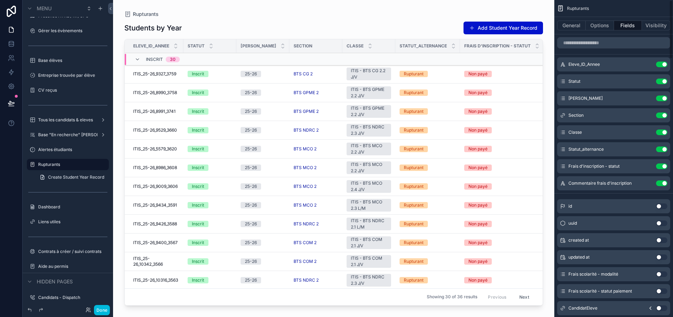
click at [663, 166] on button "Use setting" at bounding box center [661, 166] width 11 height 6
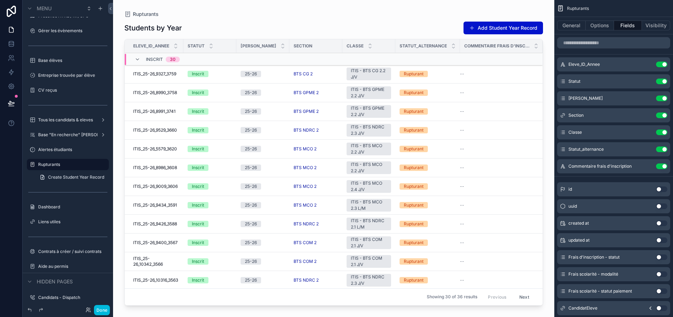
click at [0, 0] on icon "scrollable content" at bounding box center [0, 0] width 0 height 0
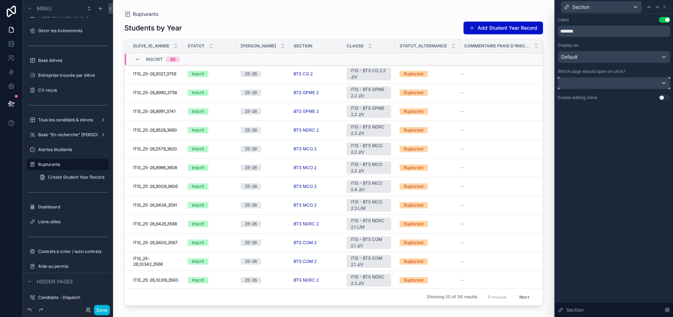
click at [638, 83] on div at bounding box center [614, 82] width 112 height 11
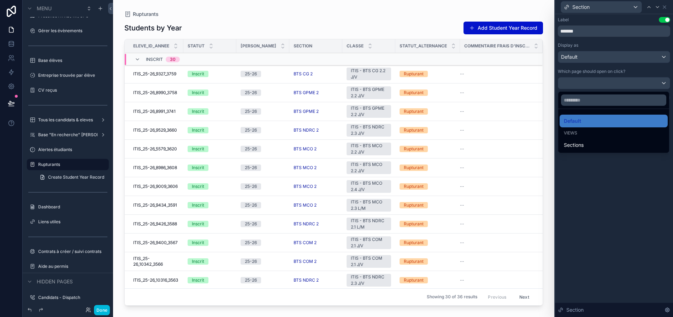
click at [618, 71] on div at bounding box center [614, 158] width 118 height 317
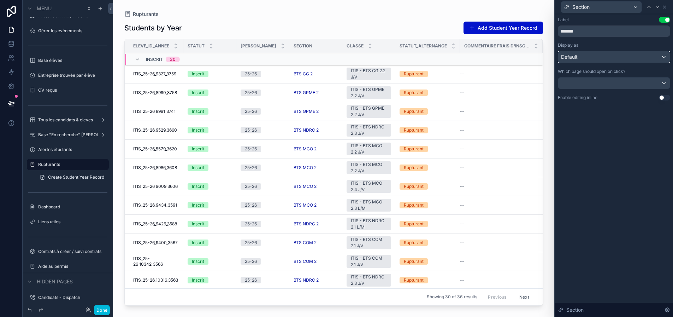
click at [629, 55] on div "Default" at bounding box center [614, 56] width 112 height 11
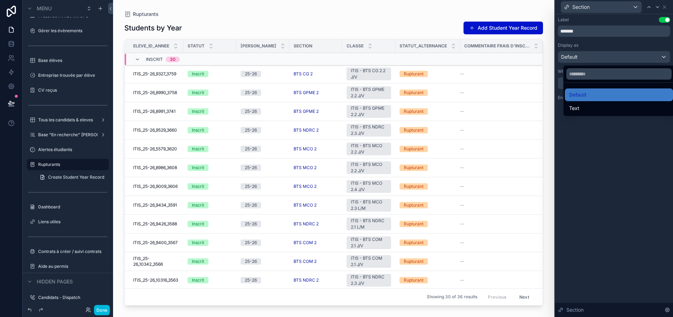
click at [587, 104] on div "Text" at bounding box center [619, 108] width 100 height 8
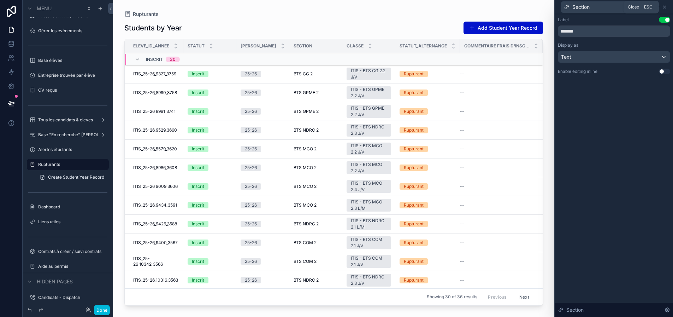
click at [665, 8] on icon at bounding box center [664, 7] width 3 height 3
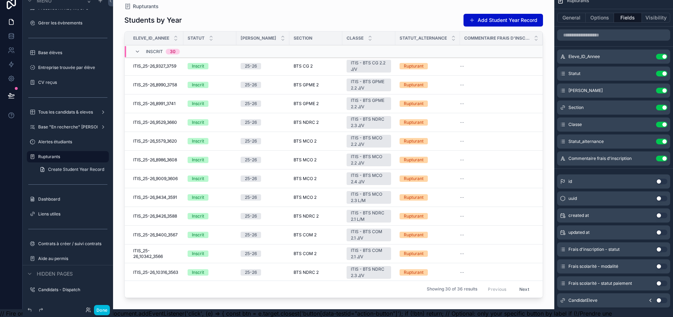
scroll to position [0, 5]
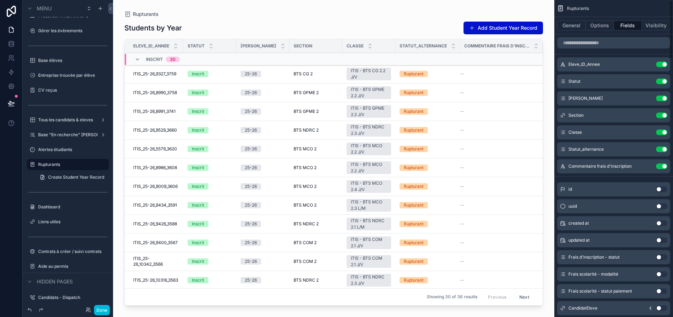
click at [604, 26] on button "Options" at bounding box center [600, 25] width 28 height 10
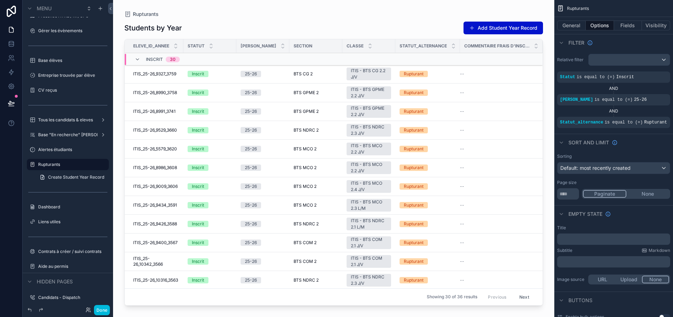
click at [575, 25] on button "General" at bounding box center [571, 25] width 29 height 10
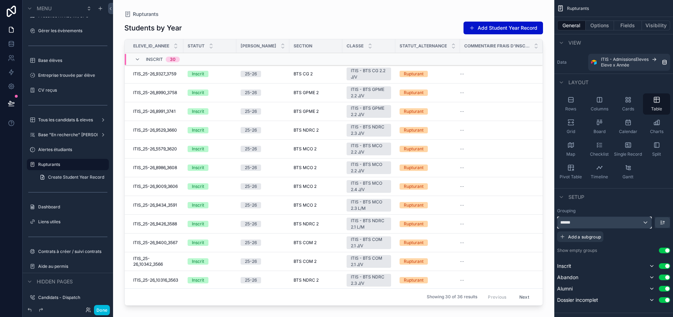
click at [635, 224] on div "******" at bounding box center [605, 222] width 94 height 11
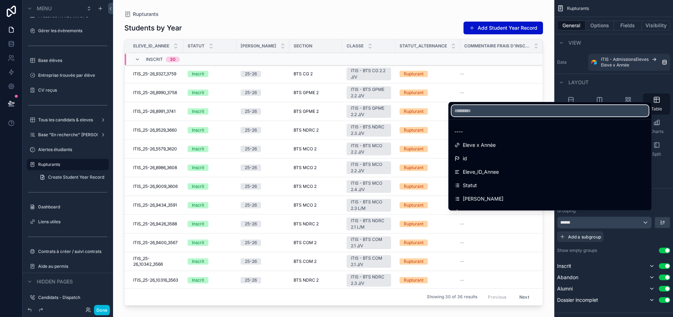
click at [500, 116] on input "text" at bounding box center [550, 110] width 197 height 11
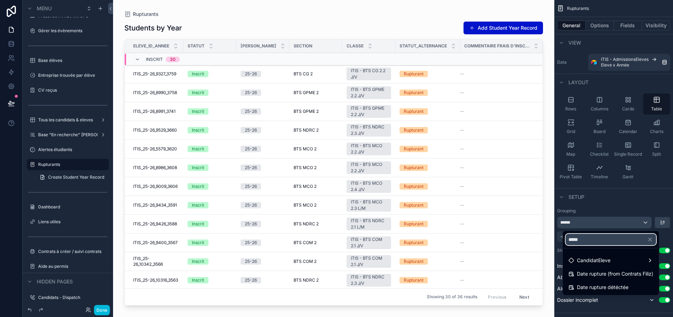
type input "*****"
click at [620, 286] on span "Date rupture détéctée" at bounding box center [603, 287] width 52 height 8
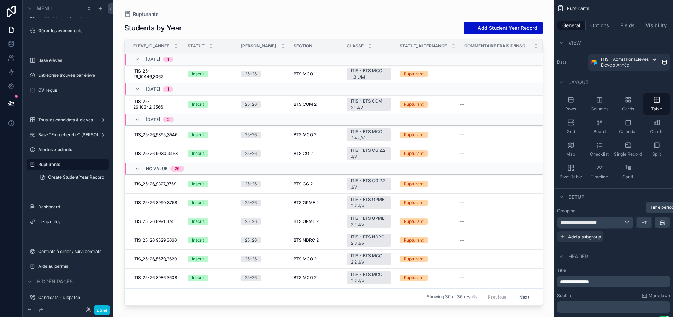
click at [663, 222] on icon "scrollable content" at bounding box center [663, 222] width 6 height 6
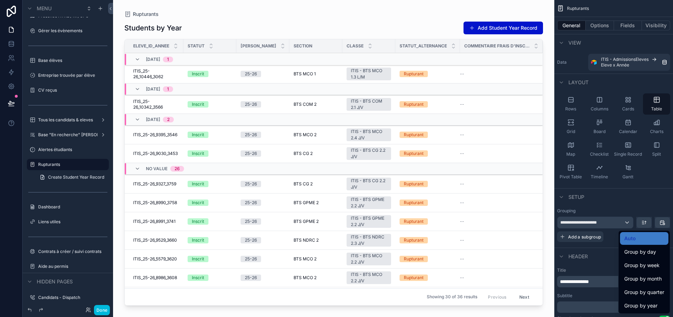
click at [657, 262] on span "Group by week" at bounding box center [641, 265] width 35 height 8
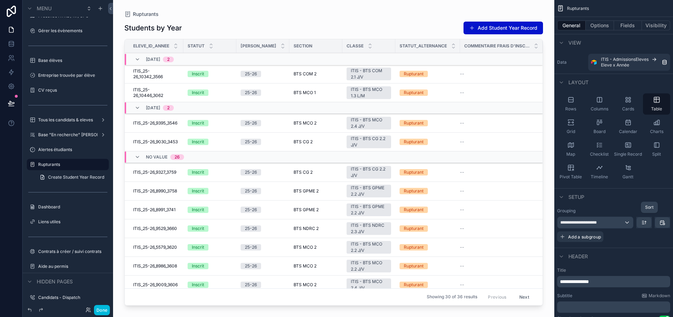
click at [643, 222] on icon "scrollable content" at bounding box center [643, 222] width 2 height 0
click at [638, 252] on span "Newest -> Oldest" at bounding box center [624, 251] width 40 height 8
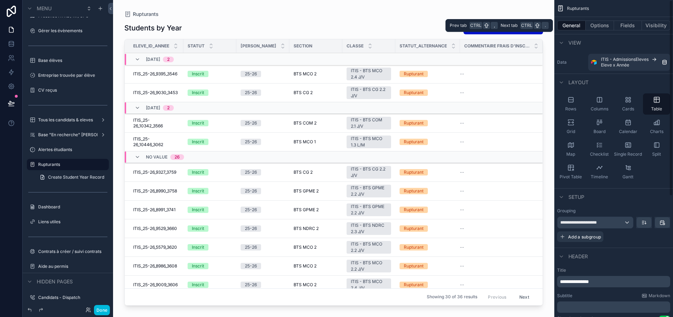
click at [621, 23] on button "Fields" at bounding box center [628, 25] width 28 height 10
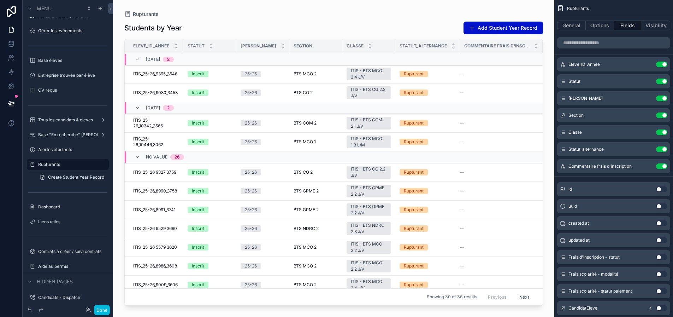
click at [660, 166] on button "Use setting" at bounding box center [661, 166] width 11 height 6
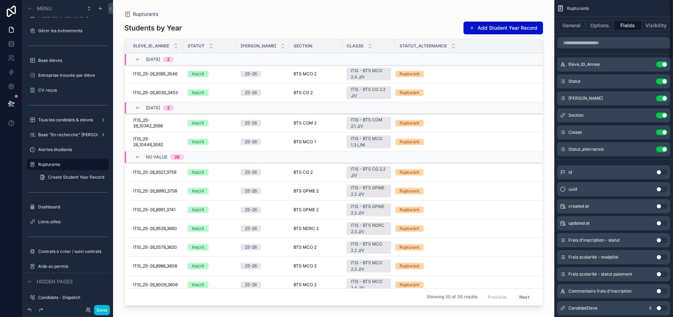
click at [580, 26] on button "General" at bounding box center [571, 25] width 29 height 10
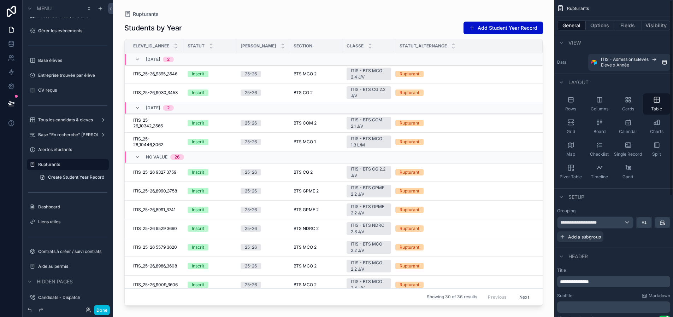
click at [606, 27] on button "Options" at bounding box center [600, 25] width 28 height 10
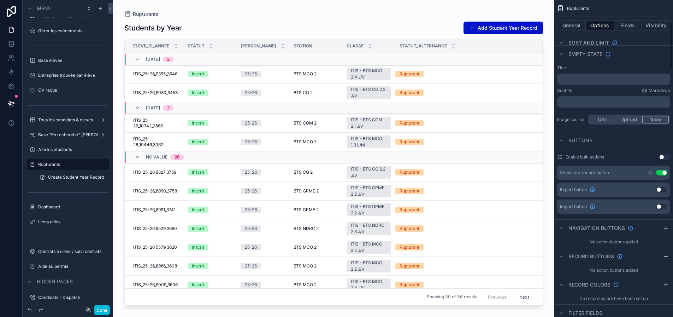
scroll to position [177, 0]
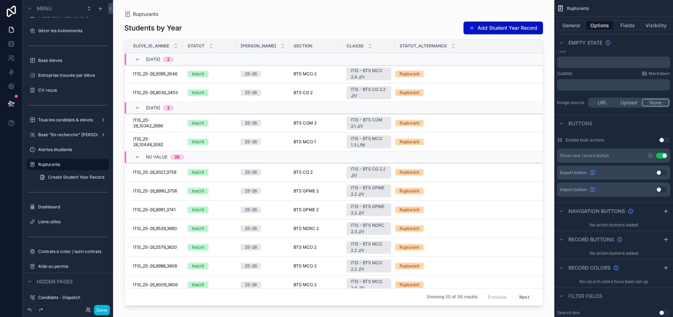
click at [663, 156] on button "Use setting" at bounding box center [661, 156] width 11 height 6
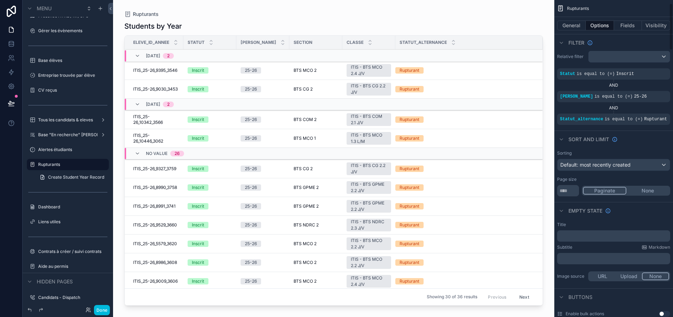
scroll to position [0, 0]
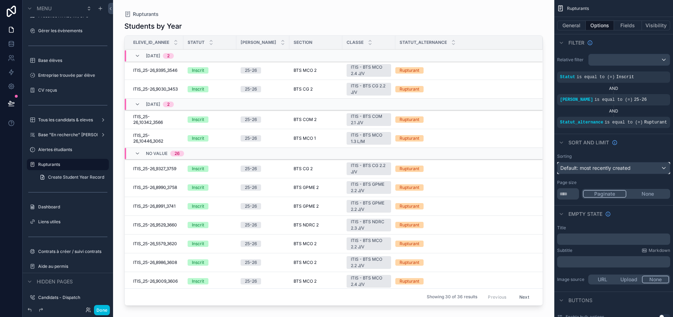
click at [631, 170] on div "Default: most recently created" at bounding box center [614, 167] width 112 height 11
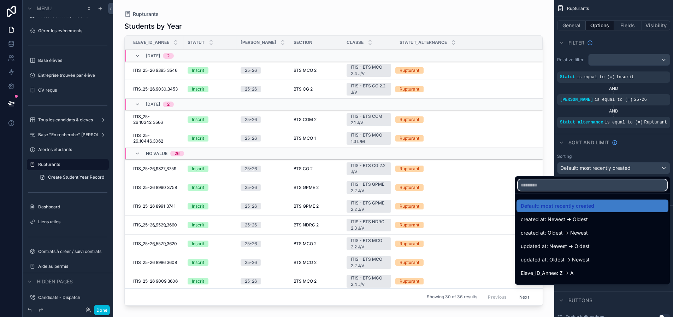
click at [586, 186] on input "text" at bounding box center [592, 184] width 149 height 11
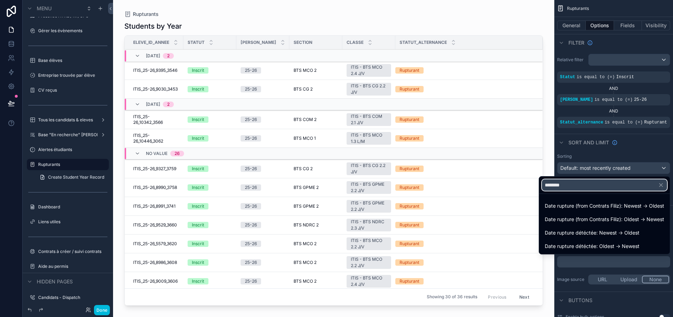
type input "********"
click at [596, 235] on span "Date rupture détéctée: Newest -> Oldest" at bounding box center [592, 232] width 95 height 8
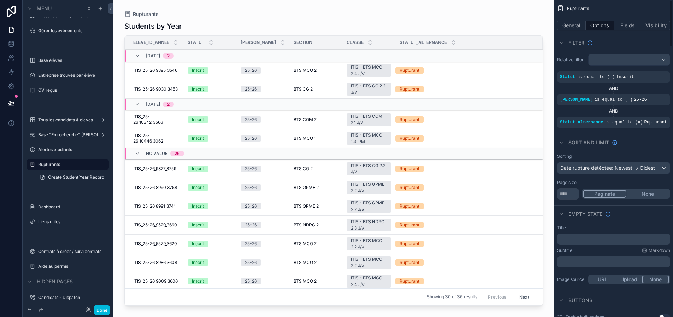
click at [569, 27] on button "General" at bounding box center [571, 25] width 29 height 10
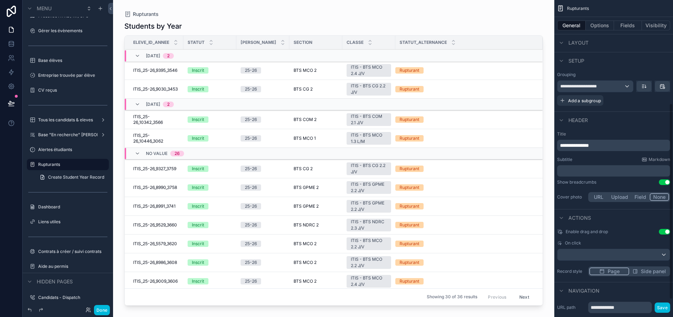
scroll to position [177, 0]
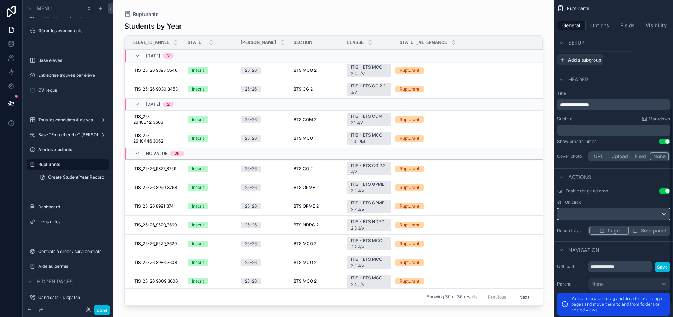
click at [628, 216] on div "scrollable content" at bounding box center [614, 213] width 112 height 11
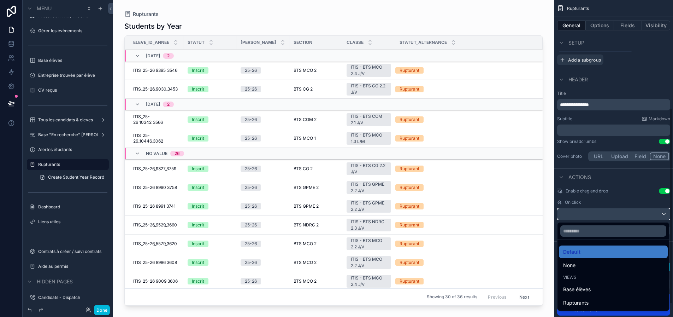
scroll to position [207, 0]
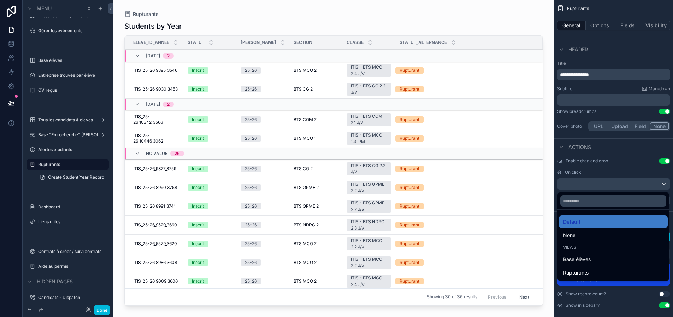
click at [664, 160] on div "scrollable content" at bounding box center [336, 158] width 673 height 317
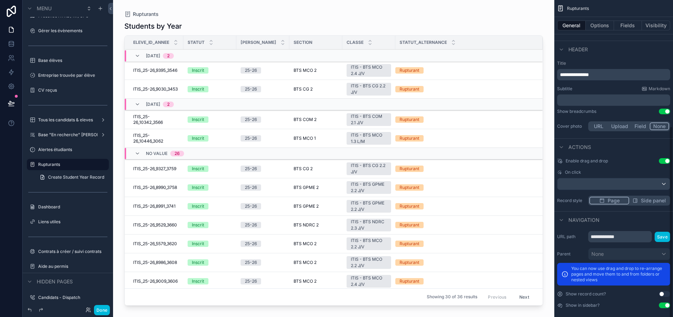
click at [669, 161] on button "Use setting" at bounding box center [664, 161] width 11 height 6
click at [667, 108] on button "Use setting" at bounding box center [664, 111] width 11 height 6
click at [628, 182] on div "scrollable content" at bounding box center [614, 183] width 112 height 11
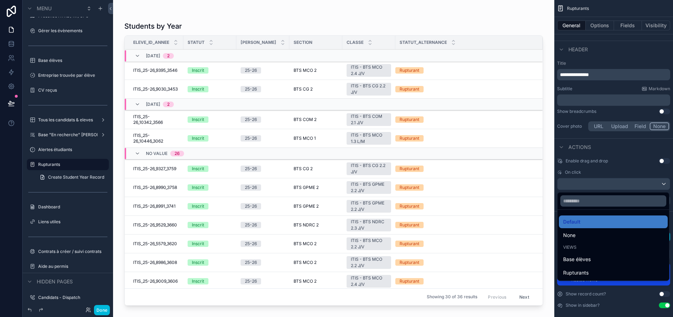
click at [616, 168] on div "scrollable content" at bounding box center [336, 158] width 673 height 317
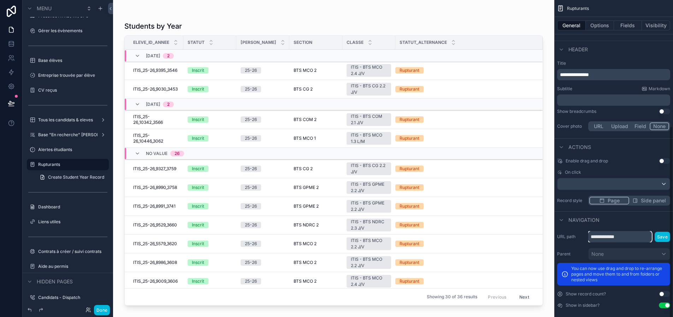
drag, startPoint x: 637, startPoint y: 234, endPoint x: 560, endPoint y: 235, distance: 77.4
click at [560, 235] on div "**********" at bounding box center [613, 236] width 113 height 11
type input "**********"
click at [667, 234] on button "Save" at bounding box center [663, 236] width 16 height 10
click at [99, 312] on button "Done" at bounding box center [102, 310] width 16 height 10
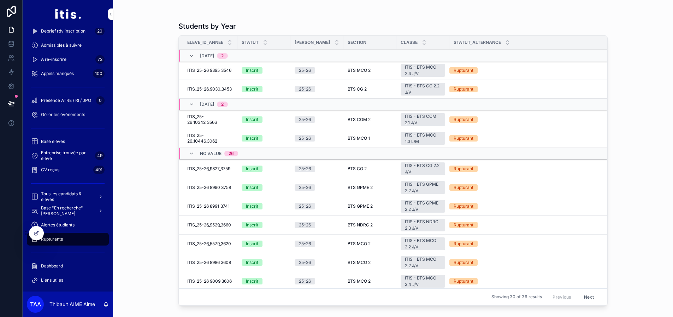
click at [277, 168] on div "Inscrit" at bounding box center [264, 168] width 45 height 6
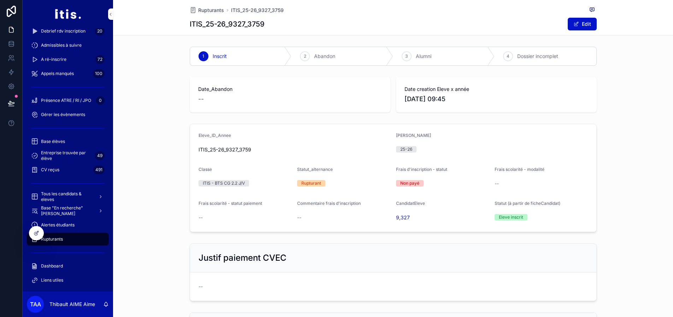
click at [60, 241] on div "Rupturants" at bounding box center [67, 238] width 73 height 11
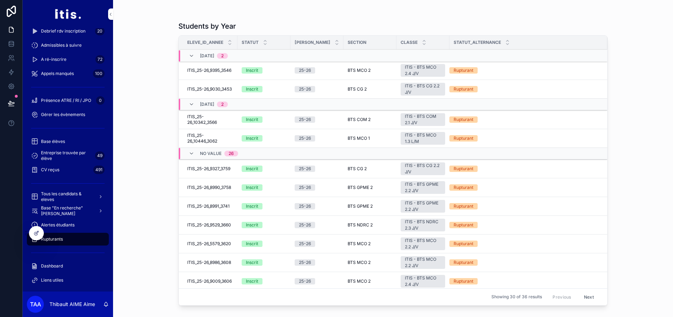
click at [37, 234] on icon at bounding box center [37, 233] width 6 height 6
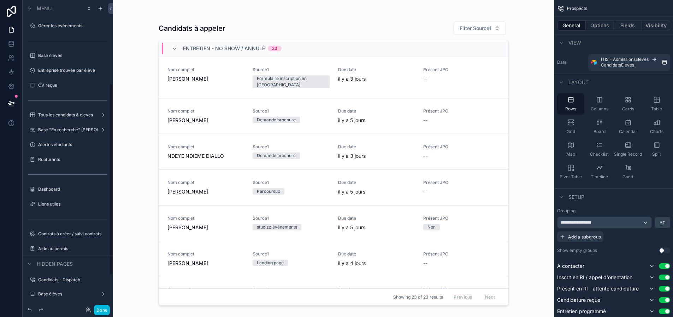
scroll to position [141, 0]
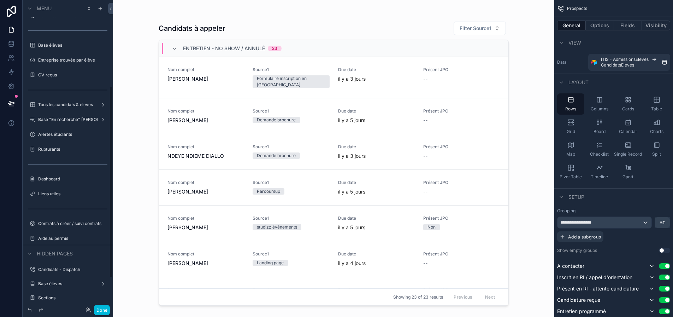
click at [57, 146] on label "Rupturants" at bounding box center [71, 149] width 66 height 6
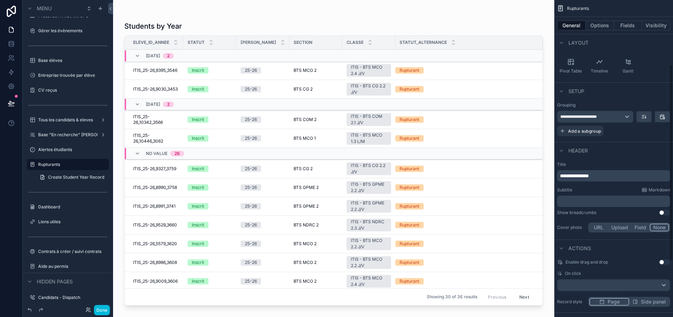
scroll to position [106, 0]
drag, startPoint x: 605, startPoint y: 174, endPoint x: 534, endPoint y: 169, distance: 71.6
click at [534, 169] on div "Prospects 23 Debrief rdv inscription 20 Admissibles à suivre A ré-inscrire 72 A…" at bounding box center [393, 158] width 560 height 317
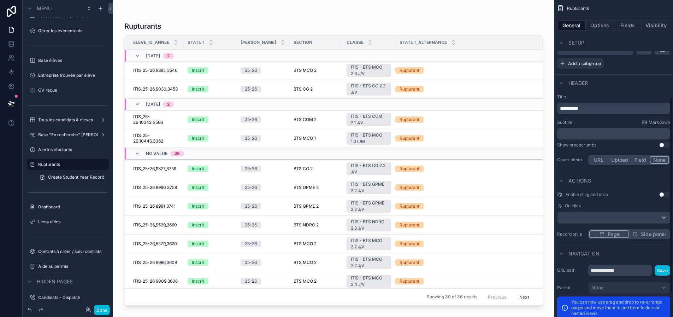
scroll to position [207, 0]
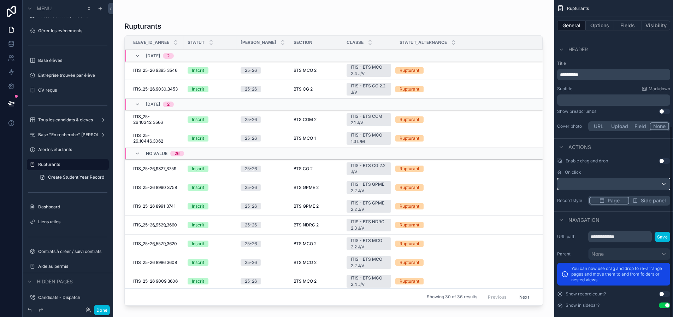
click at [620, 183] on div "scrollable content" at bounding box center [614, 183] width 112 height 11
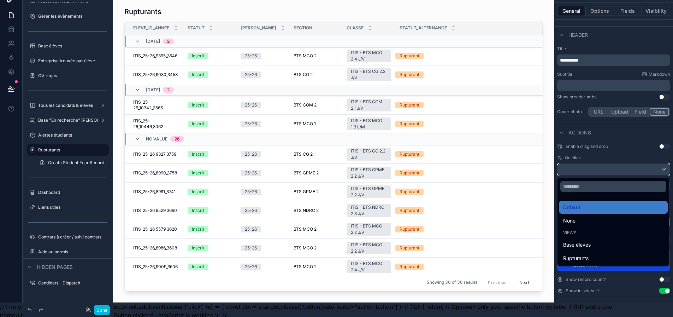
scroll to position [22, 5]
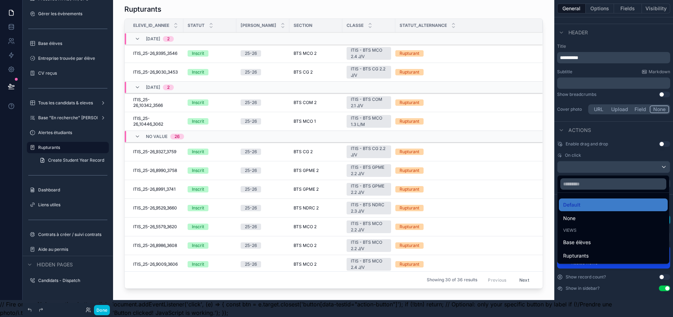
click at [613, 146] on div "scrollable content" at bounding box center [336, 158] width 673 height 317
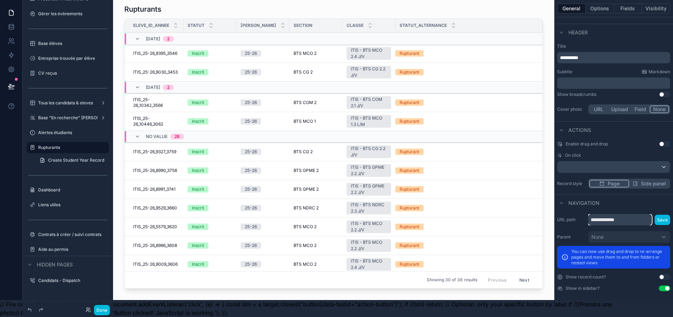
drag, startPoint x: 645, startPoint y: 216, endPoint x: 590, endPoint y: 216, distance: 55.5
click at [590, 216] on input "**********" at bounding box center [620, 219] width 64 height 11
type input "**********"
click at [660, 214] on button "Save" at bounding box center [663, 219] width 16 height 10
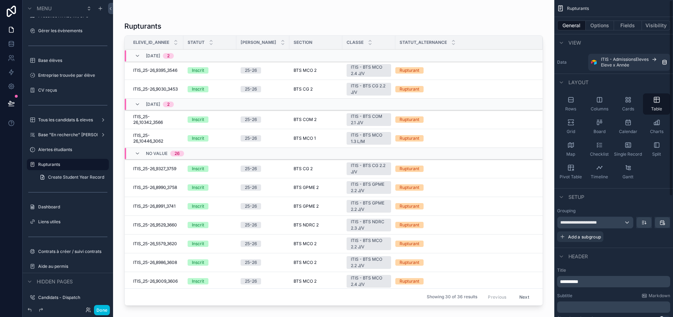
click at [597, 25] on button "Options" at bounding box center [600, 25] width 28 height 10
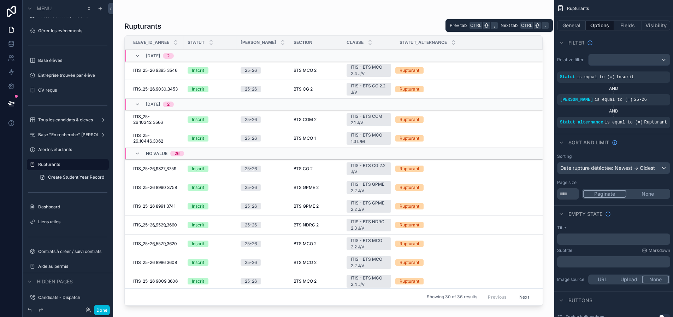
click at [569, 23] on button "General" at bounding box center [571, 25] width 29 height 10
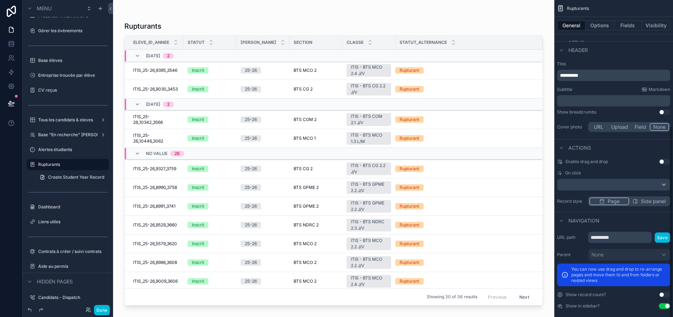
scroll to position [207, 0]
click at [608, 185] on div "scrollable content" at bounding box center [614, 183] width 112 height 11
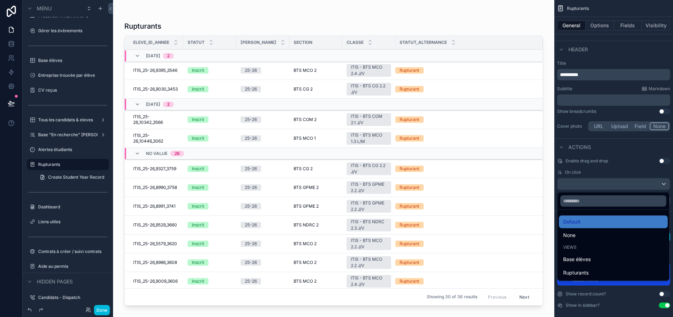
click at [574, 233] on span "None" at bounding box center [569, 235] width 12 height 8
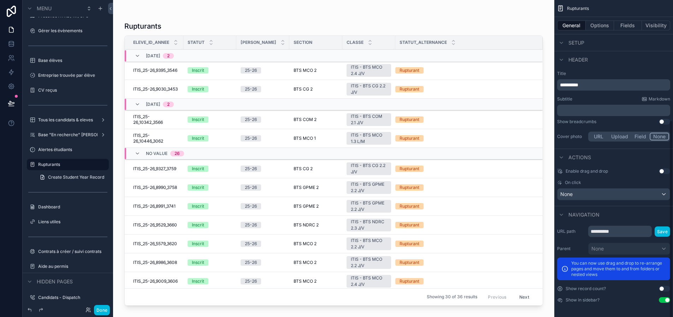
scroll to position [191, 0]
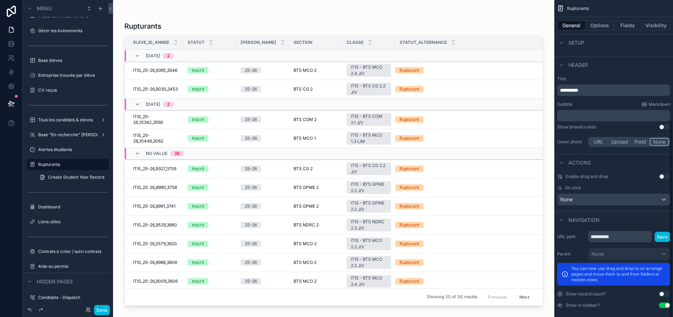
click at [601, 29] on button "Options" at bounding box center [600, 25] width 28 height 10
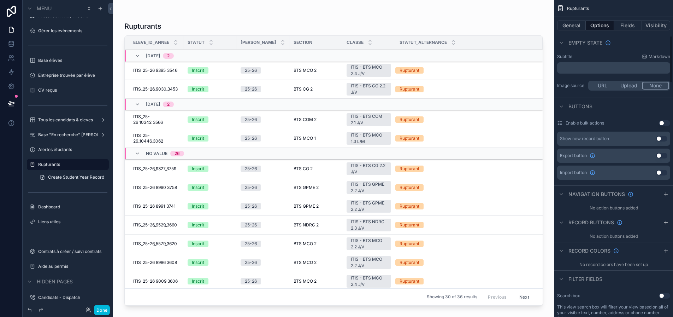
scroll to position [262, 0]
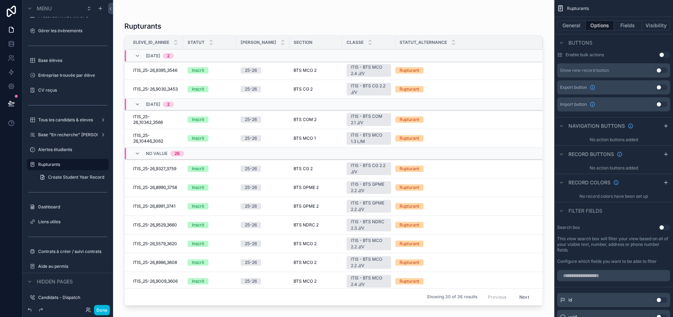
click at [665, 154] on icon "scrollable content" at bounding box center [665, 154] width 3 height 0
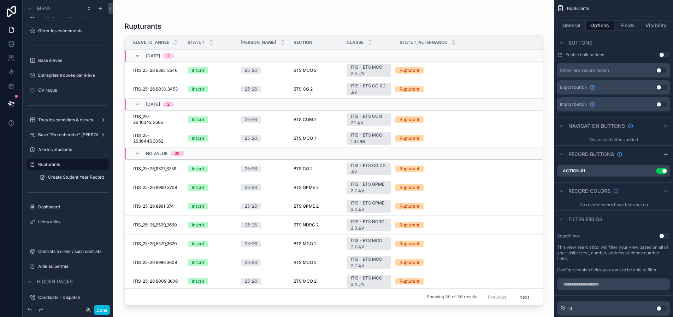
click at [0, 0] on icon "scrollable content" at bounding box center [0, 0] width 0 height 0
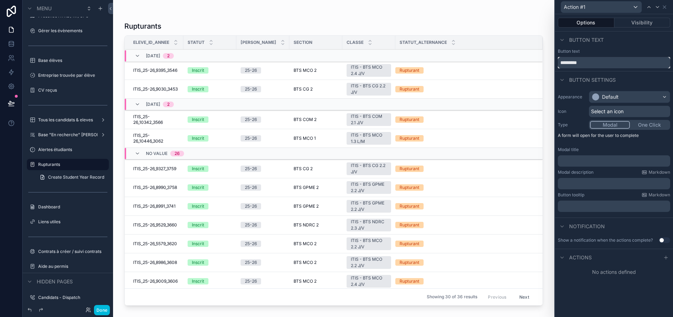
drag, startPoint x: 591, startPoint y: 64, endPoint x: 556, endPoint y: 62, distance: 35.4
click at [556, 62] on div "Button text *********" at bounding box center [614, 58] width 118 height 20
type input "**********"
click at [618, 95] on div "Default" at bounding box center [610, 96] width 17 height 7
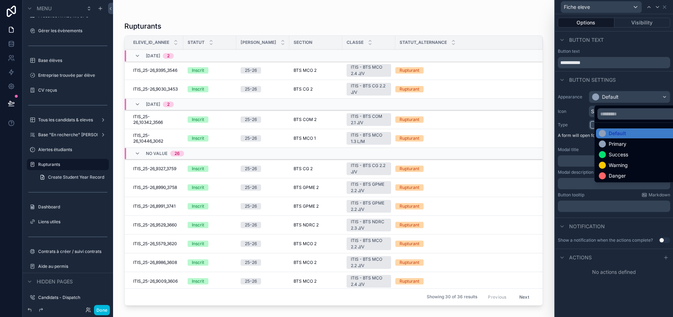
click at [613, 144] on div "Primary" at bounding box center [618, 143] width 18 height 7
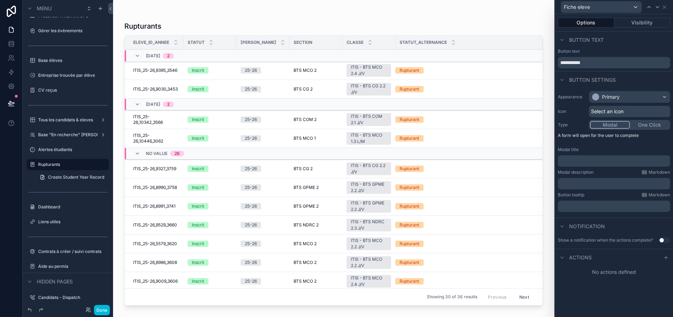
click at [651, 125] on button "One Click" at bounding box center [649, 125] width 39 height 8
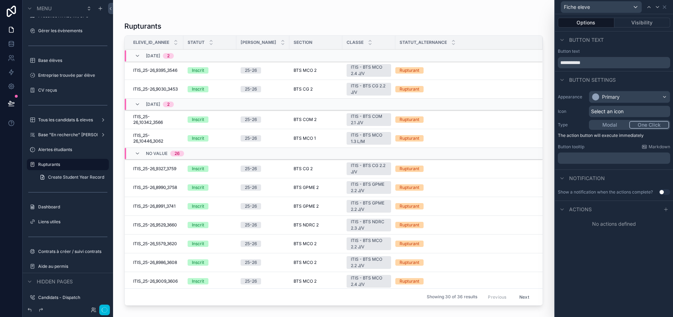
scroll to position [333, 0]
click at [667, 208] on icon at bounding box center [666, 209] width 6 height 6
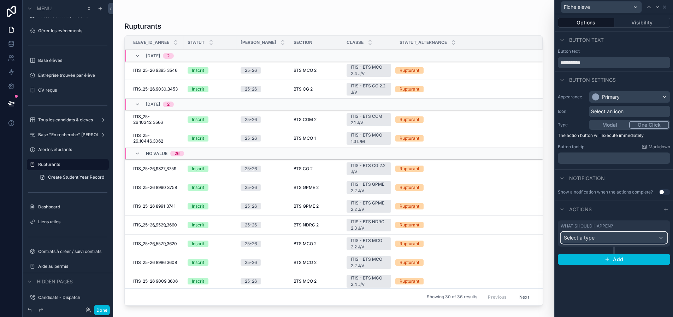
click at [616, 239] on div "Select a type" at bounding box center [614, 237] width 106 height 11
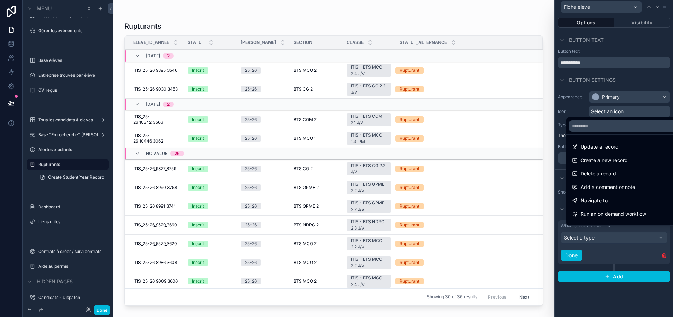
click at [611, 205] on div "Navigate to" at bounding box center [627, 200] width 111 height 8
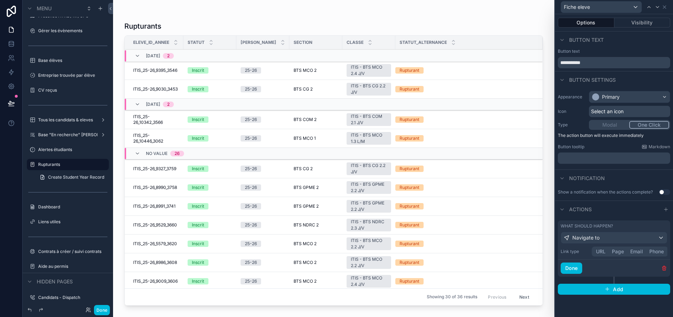
click at [620, 252] on button "Page" at bounding box center [618, 251] width 18 height 8
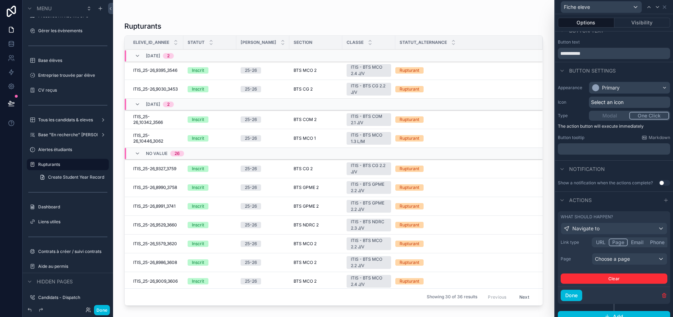
scroll to position [12, 0]
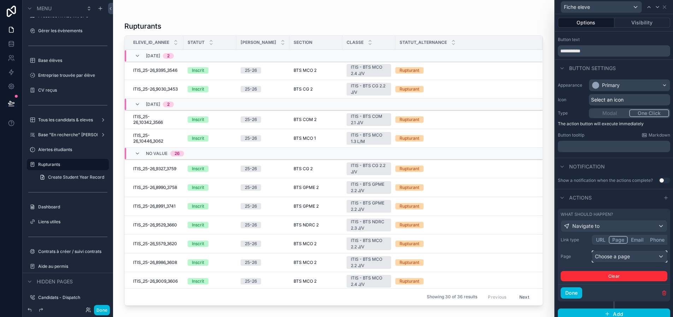
click at [620, 256] on div "Choose a page" at bounding box center [629, 256] width 75 height 11
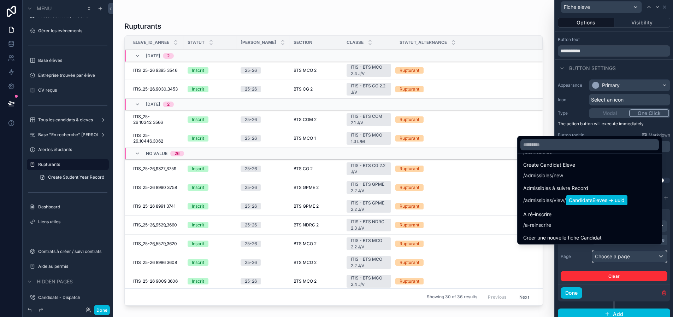
scroll to position [247, 0]
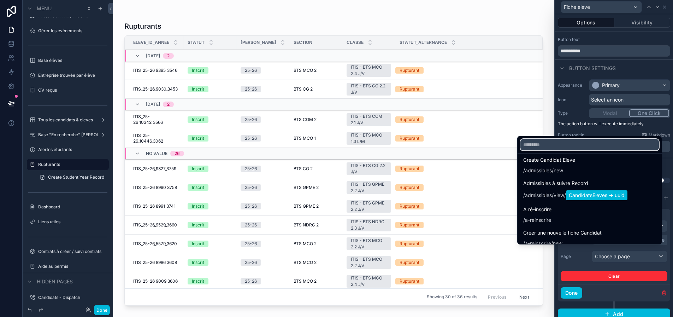
click at [576, 146] on input "text" at bounding box center [589, 144] width 139 height 11
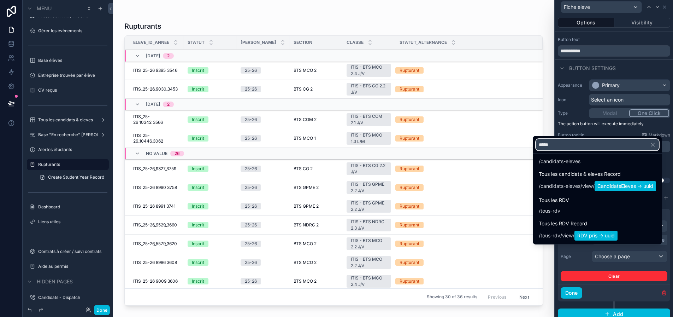
type input "****"
click at [573, 178] on span "Tous les candidats & eleves Record" at bounding box center [597, 174] width 117 height 8
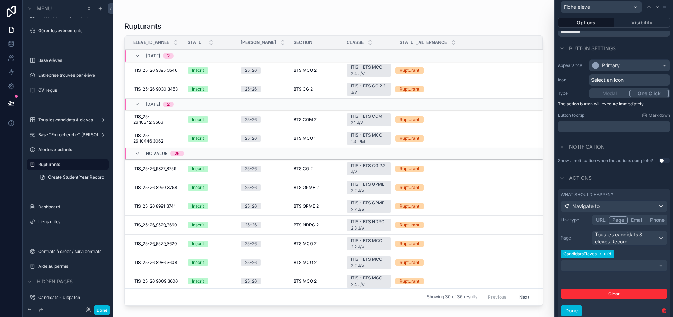
scroll to position [49, 0]
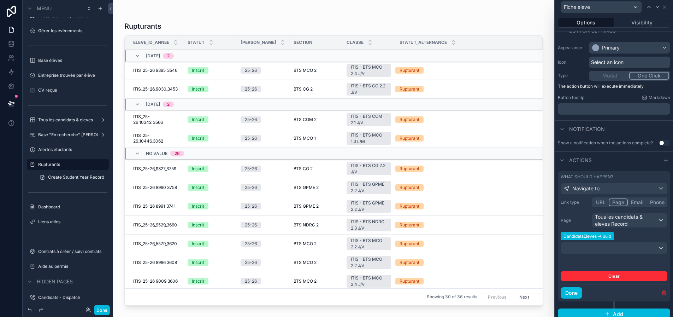
click at [580, 289] on button "Done" at bounding box center [572, 292] width 22 height 11
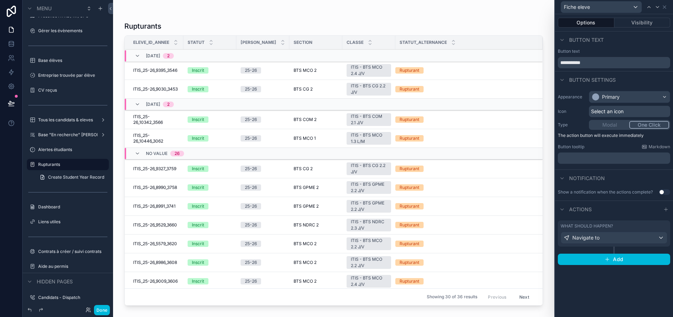
scroll to position [0, 0]
click at [100, 311] on button "Done" at bounding box center [102, 310] width 16 height 10
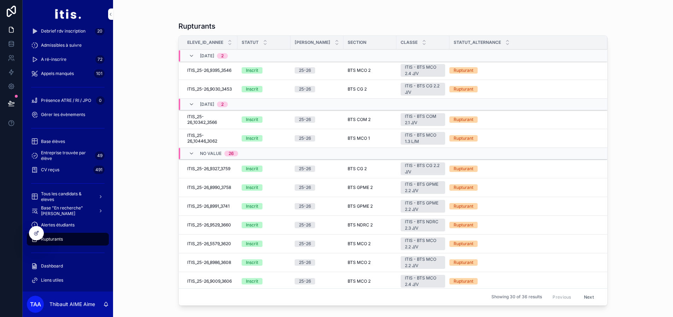
click at [0, 0] on span "Fiche eleve" at bounding box center [0, 0] width 0 height 0
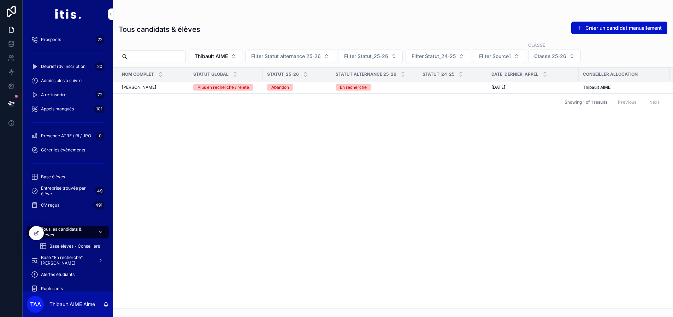
click at [72, 67] on span "Debrief rdv inscription" at bounding box center [63, 67] width 45 height 6
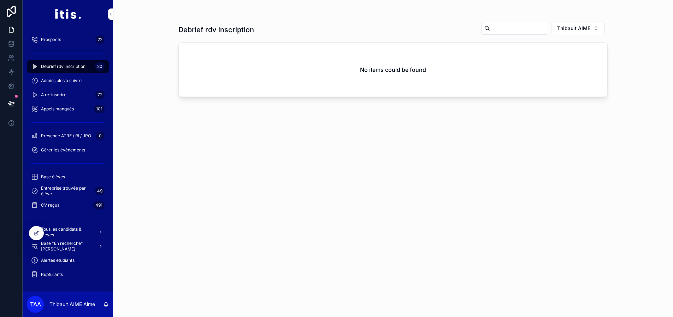
click at [576, 25] on span "Thibault AIME" at bounding box center [573, 28] width 33 height 7
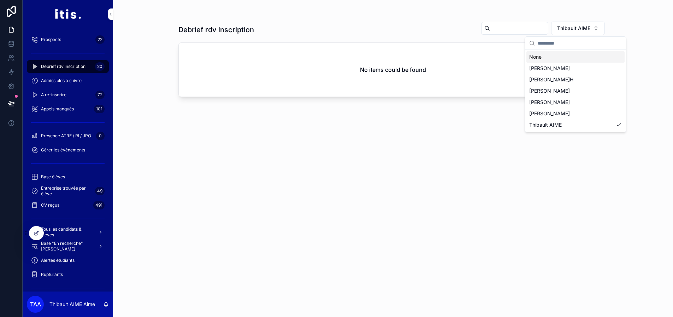
click at [554, 57] on div "None" at bounding box center [576, 56] width 98 height 11
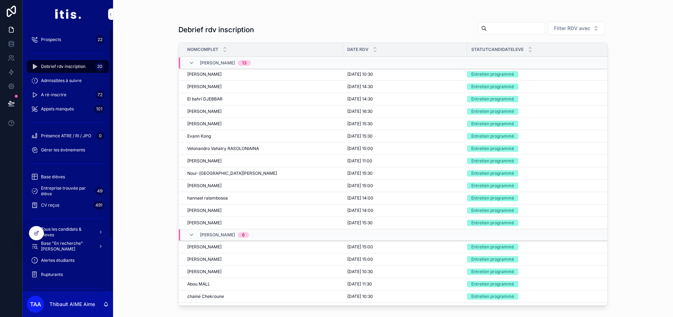
click at [35, 229] on div at bounding box center [36, 232] width 14 height 13
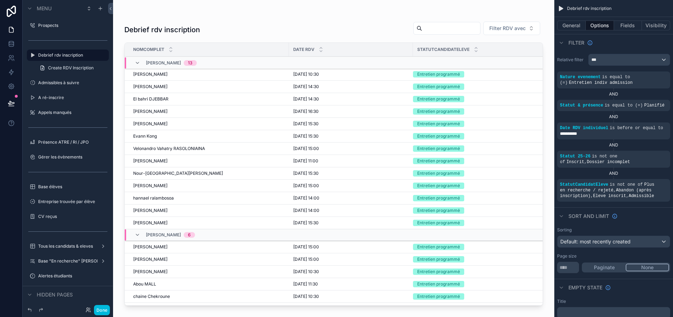
click at [577, 25] on button "General" at bounding box center [571, 25] width 29 height 10
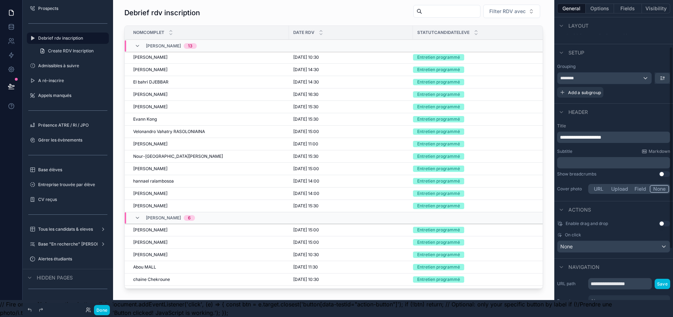
scroll to position [50, 0]
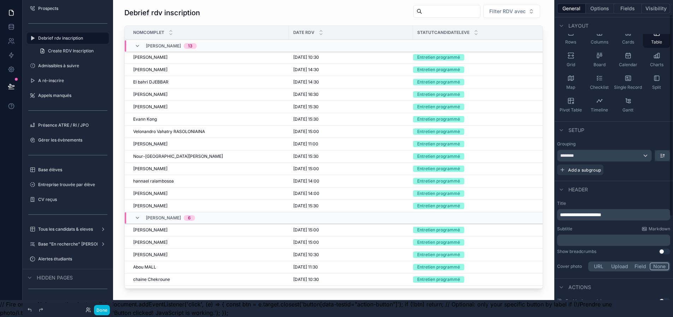
click at [605, 4] on button "Options" at bounding box center [600, 9] width 28 height 10
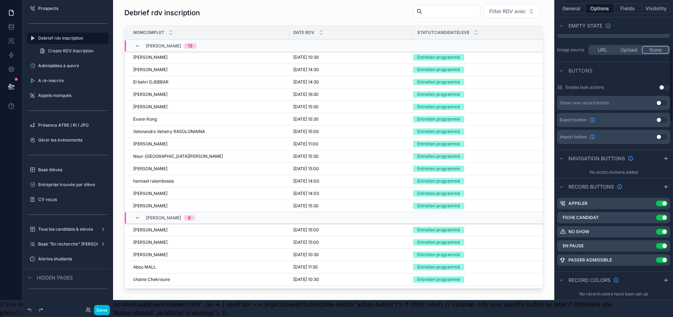
scroll to position [297, 0]
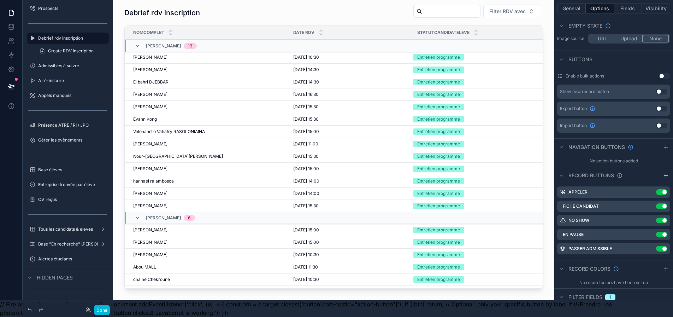
click at [0, 0] on icon "scrollable content" at bounding box center [0, 0] width 0 height 0
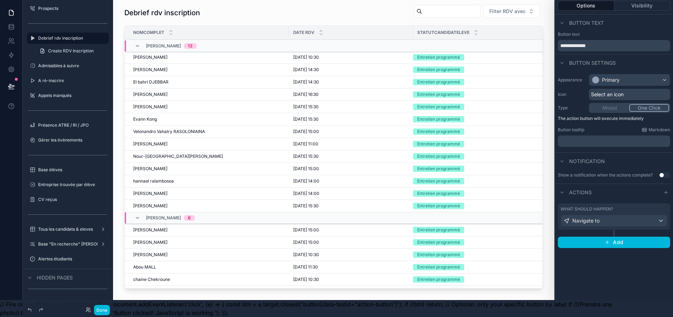
click at [634, 206] on div "What should happen?" at bounding box center [614, 209] width 107 height 6
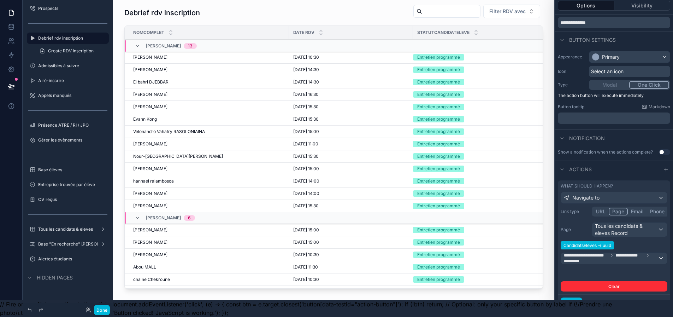
scroll to position [35, 0]
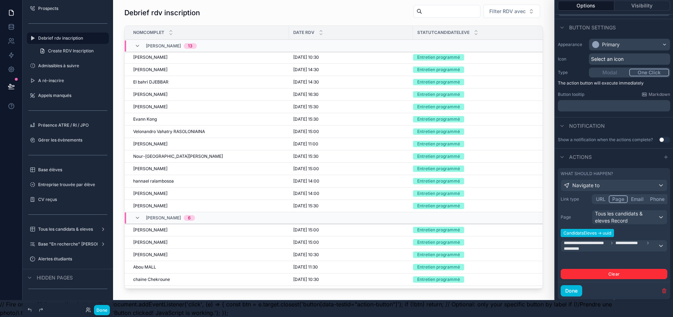
click at [96, 306] on button "Done" at bounding box center [102, 310] width 16 height 10
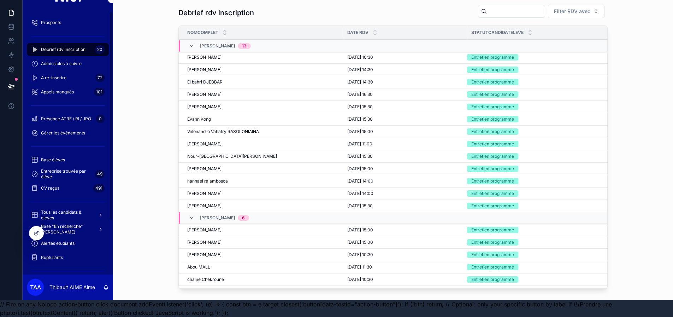
scroll to position [75, 0]
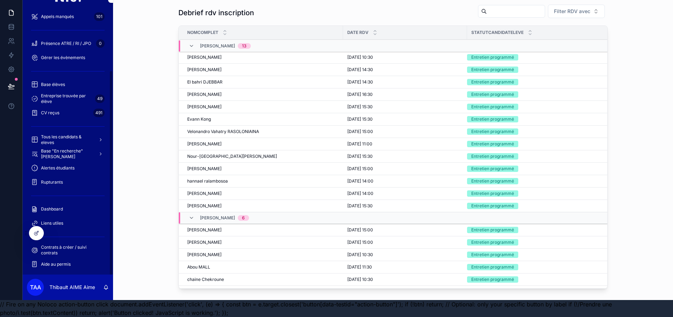
click at [60, 176] on div "Rupturants" at bounding box center [67, 181] width 73 height 11
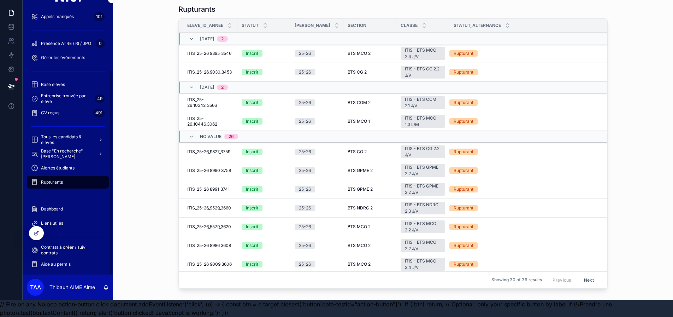
click at [34, 230] on icon at bounding box center [37, 233] width 6 height 6
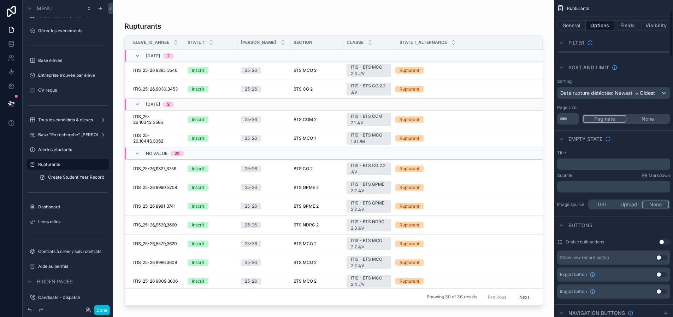
scroll to position [212, 0]
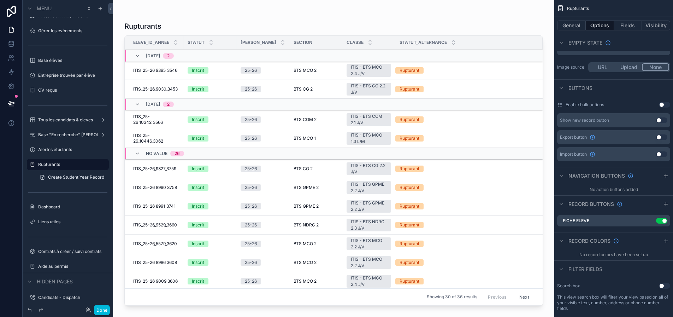
click at [0, 0] on icon "scrollable content" at bounding box center [0, 0] width 0 height 0
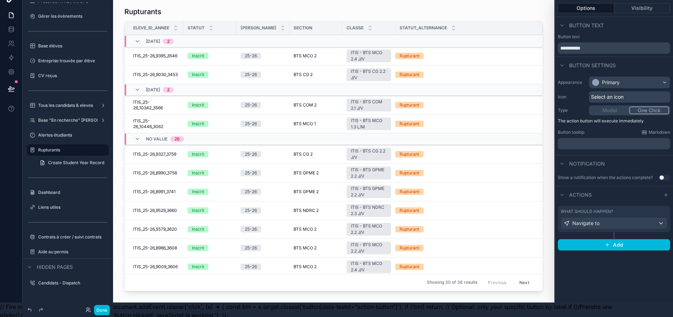
scroll to position [22, 5]
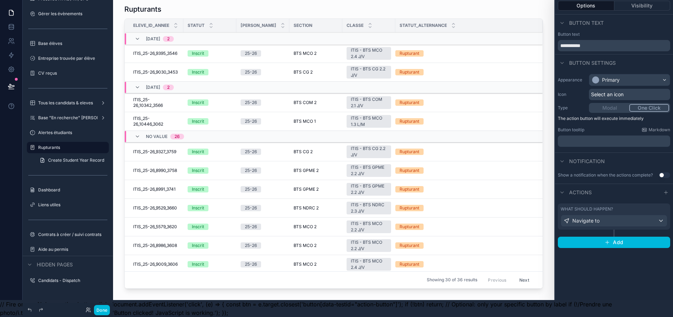
click at [621, 206] on div "What should happen?" at bounding box center [614, 209] width 107 height 6
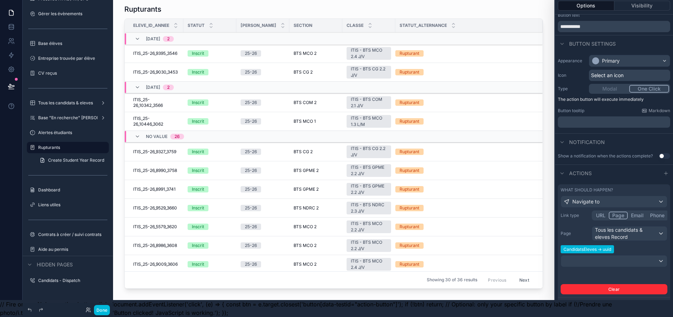
scroll to position [49, 0]
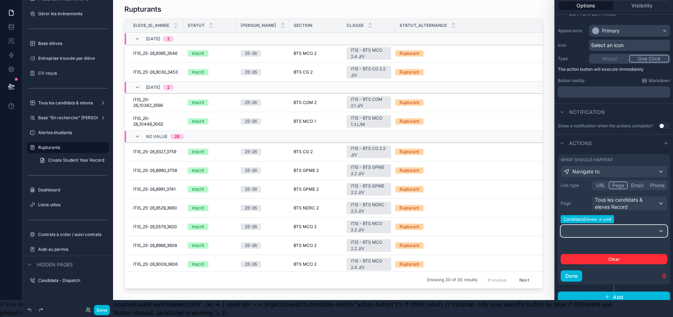
click at [627, 225] on div at bounding box center [614, 230] width 106 height 11
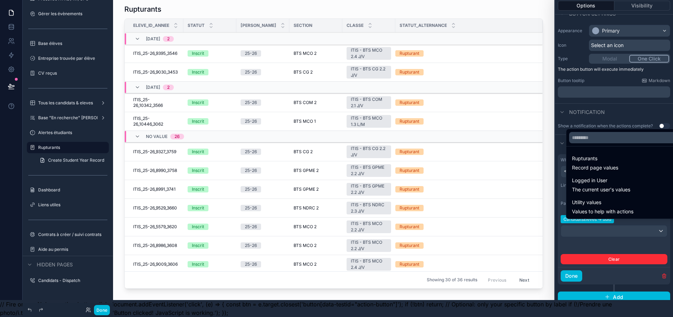
click at [628, 166] on div "Rupturants Record page values" at bounding box center [625, 162] width 106 height 17
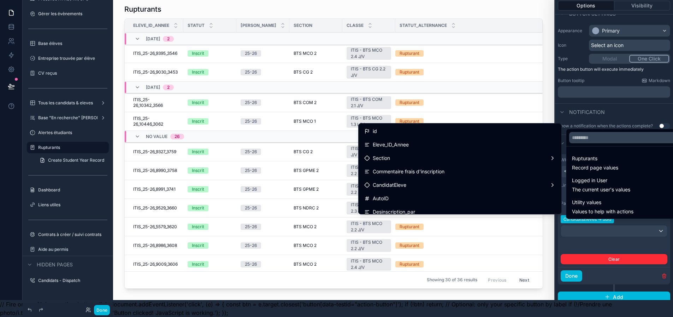
click at [433, 181] on div "CandidatEleve" at bounding box center [460, 185] width 192 height 8
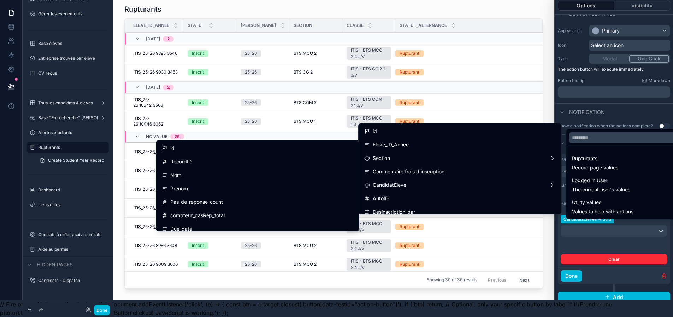
click at [237, 148] on div "id" at bounding box center [258, 148] width 200 height 13
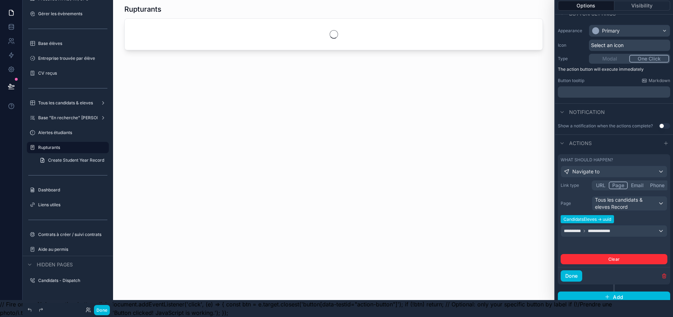
scroll to position [0, 5]
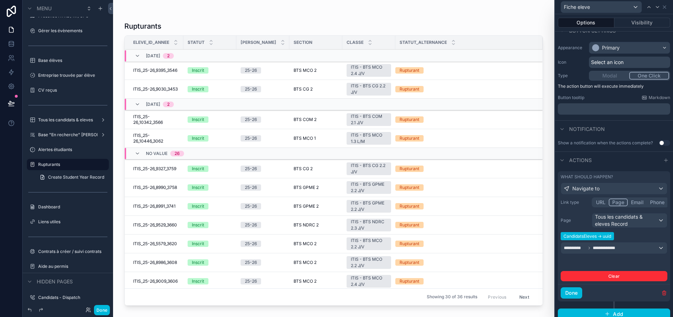
click at [572, 292] on button "Done" at bounding box center [572, 292] width 22 height 11
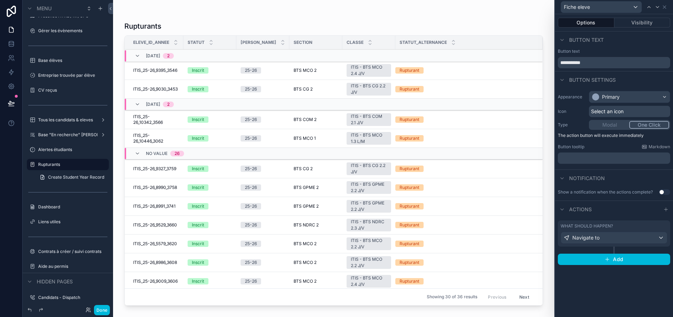
click at [101, 308] on button "Done" at bounding box center [102, 310] width 16 height 10
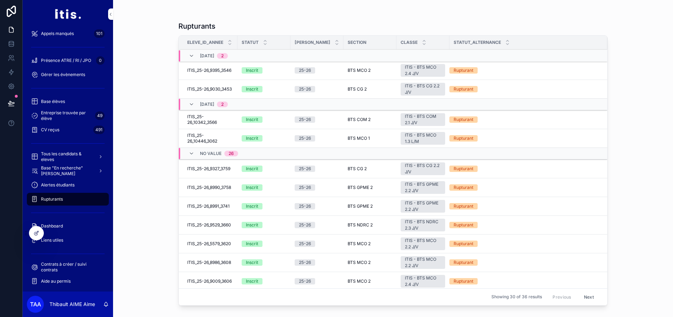
click at [0, 0] on span "Fiche eleve" at bounding box center [0, 0] width 0 height 0
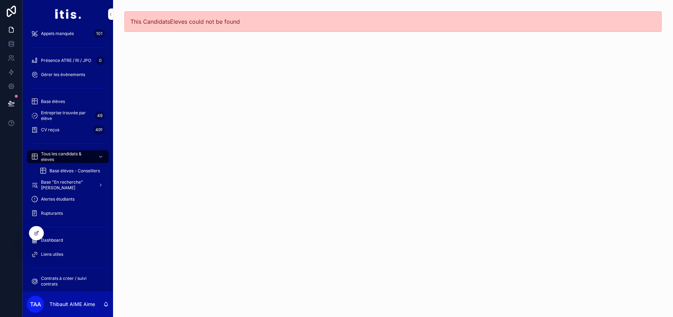
click at [54, 157] on span "Tous les candidats & eleves" at bounding box center [67, 156] width 52 height 11
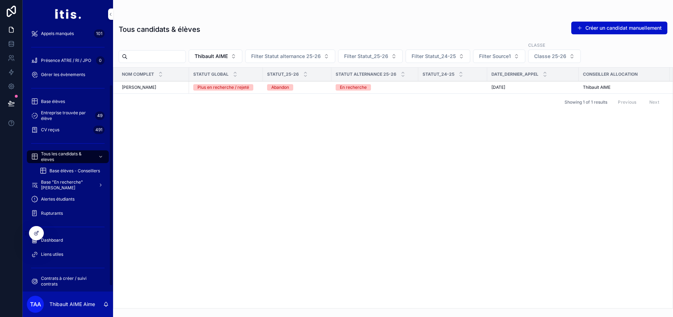
click at [54, 213] on span "Rupturants" at bounding box center [52, 213] width 22 height 6
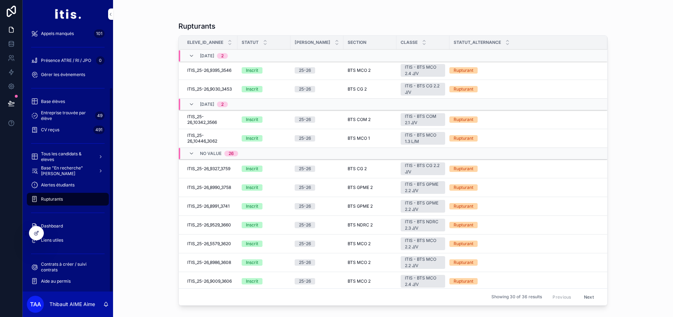
click at [34, 231] on icon at bounding box center [37, 233] width 6 height 6
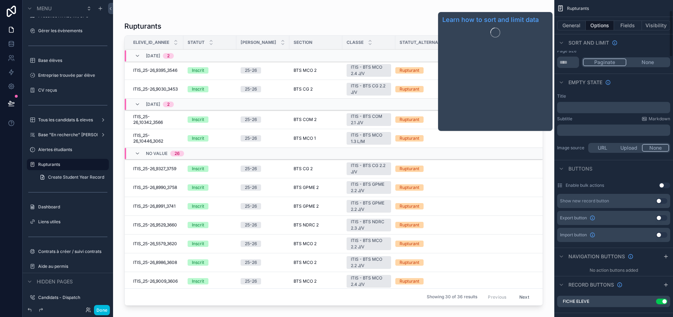
scroll to position [247, 0]
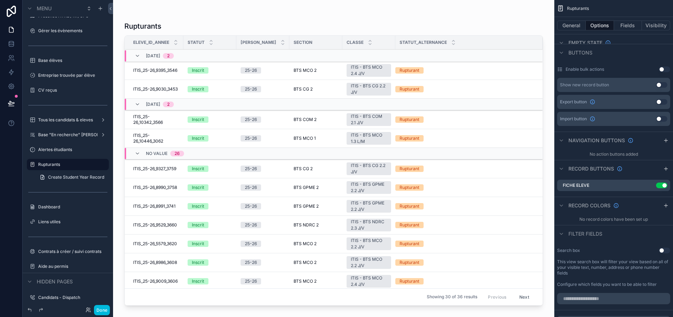
click at [0, 0] on icon "scrollable content" at bounding box center [0, 0] width 0 height 0
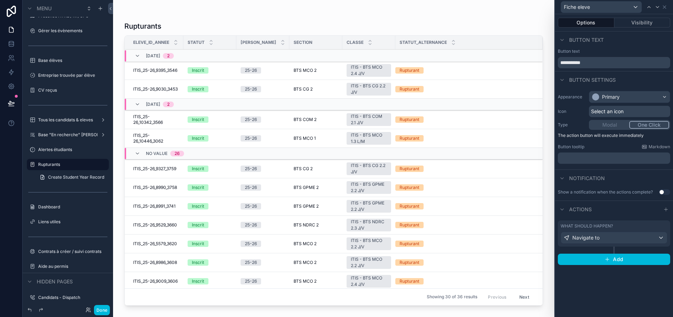
click at [620, 226] on div "What should happen?" at bounding box center [614, 226] width 107 height 6
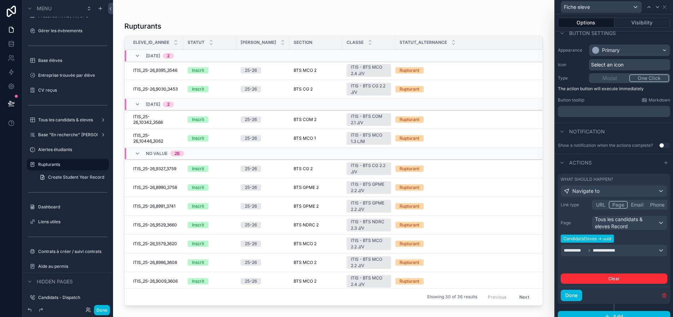
scroll to position [49, 0]
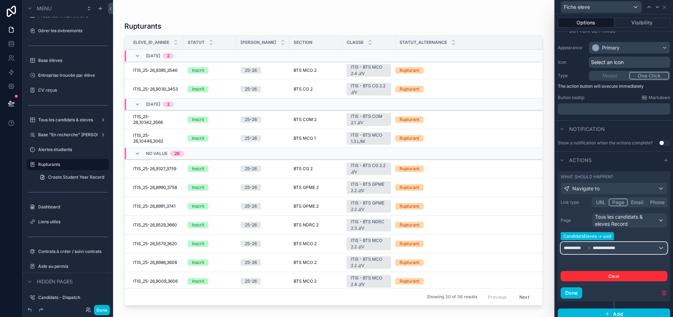
click at [631, 247] on div "**********" at bounding box center [614, 247] width 106 height 11
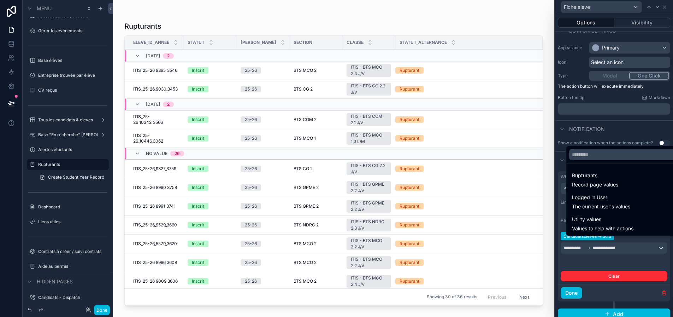
click at [629, 184] on div "Rupturants Record page values" at bounding box center [625, 179] width 106 height 17
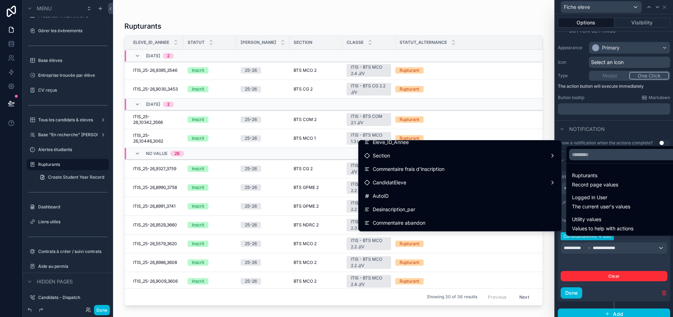
scroll to position [35, 0]
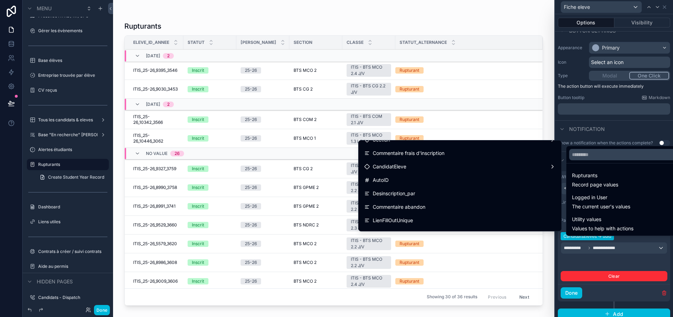
click at [535, 167] on div "CandidatEleve" at bounding box center [460, 166] width 192 height 8
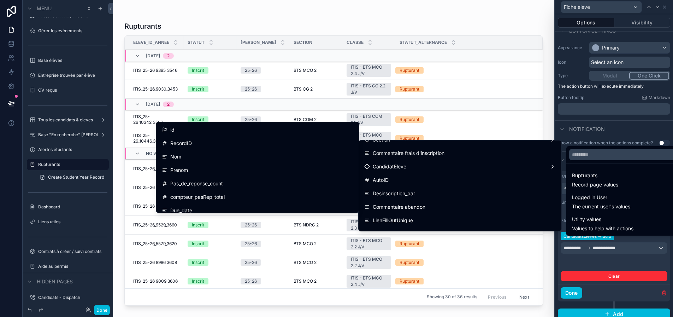
click at [267, 142] on div "RecordID" at bounding box center [258, 143] width 192 height 8
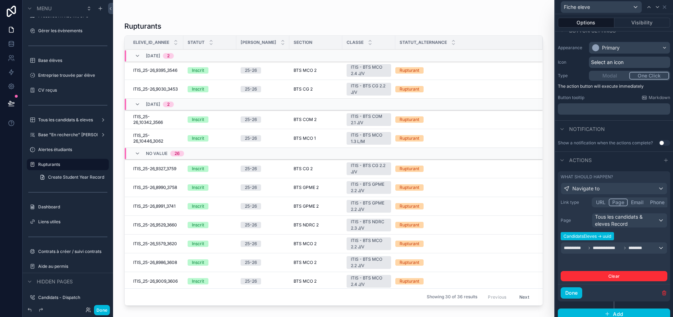
click at [580, 291] on button "Done" at bounding box center [572, 292] width 22 height 11
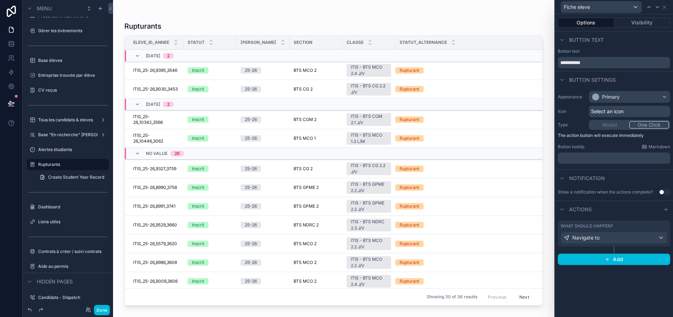
click at [102, 310] on button "Done" at bounding box center [102, 310] width 16 height 10
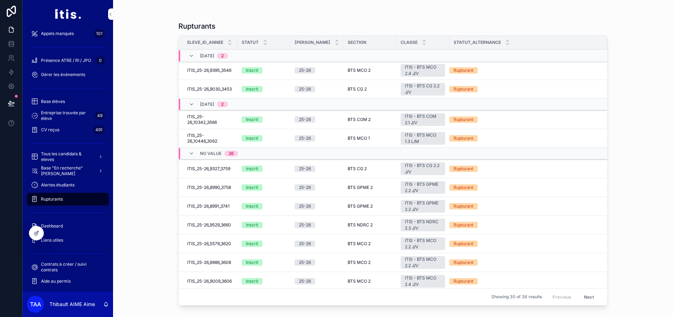
click at [0, 0] on span "Fiche eleve" at bounding box center [0, 0] width 0 height 0
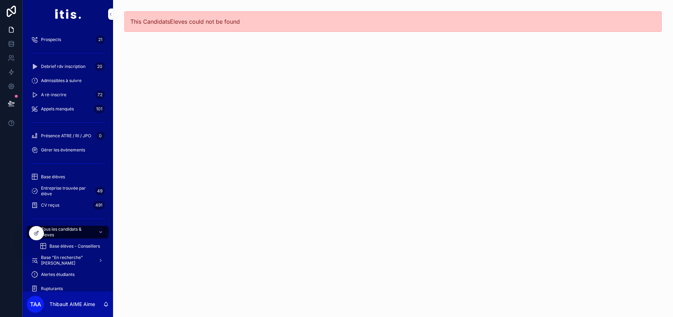
click at [69, 66] on span "Debrief rdv inscription" at bounding box center [63, 67] width 45 height 6
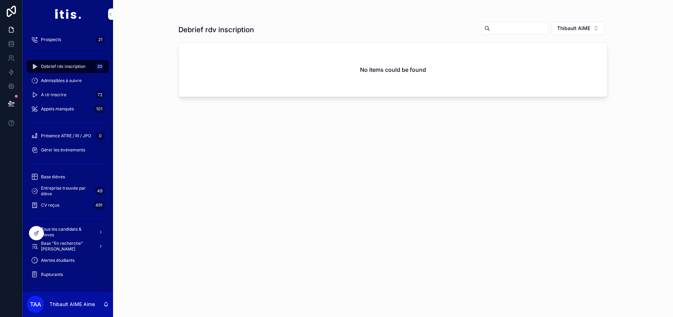
click at [571, 27] on span "Thibault AIME" at bounding box center [573, 28] width 33 height 7
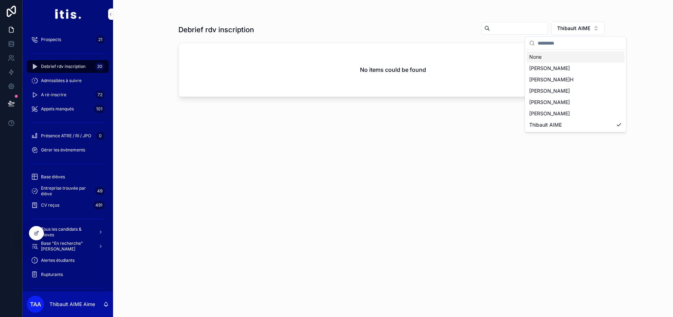
click at [557, 57] on div "None" at bounding box center [576, 56] width 98 height 11
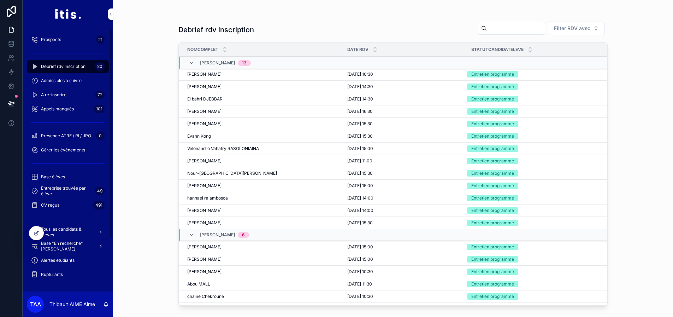
click at [35, 233] on icon at bounding box center [37, 233] width 6 height 6
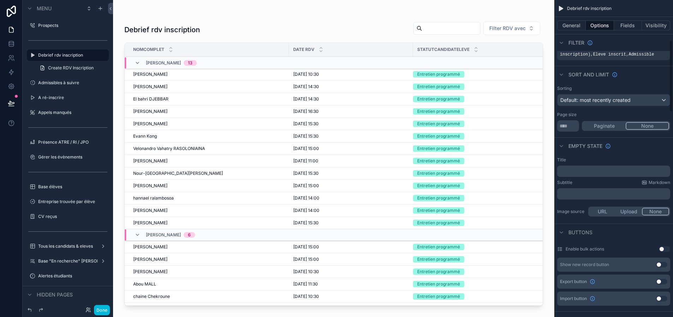
scroll to position [283, 0]
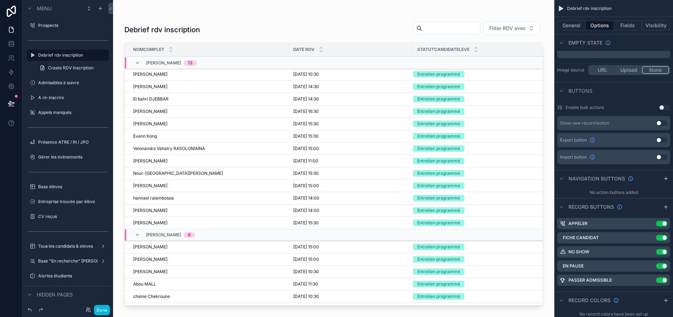
click at [0, 0] on icon "scrollable content" at bounding box center [0, 0] width 0 height 0
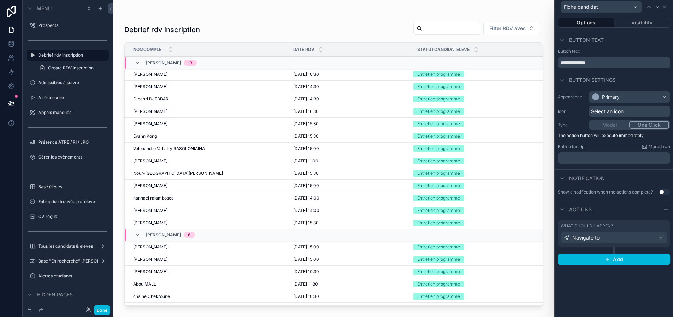
click at [637, 224] on div "What should happen?" at bounding box center [614, 226] width 107 height 6
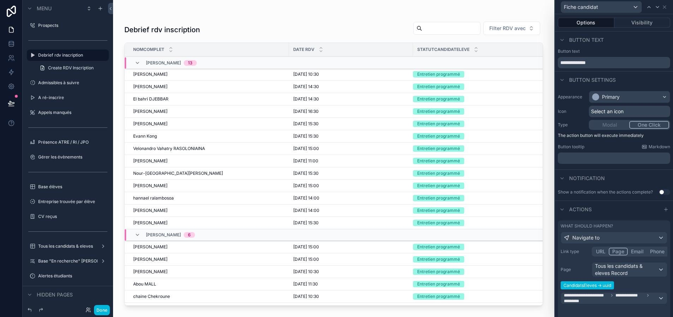
scroll to position [50, 0]
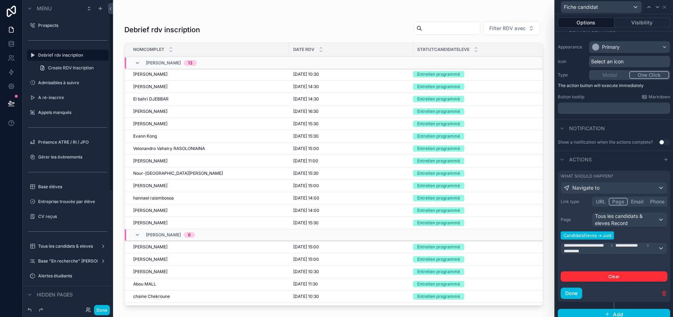
click at [101, 313] on button "Done" at bounding box center [102, 310] width 16 height 10
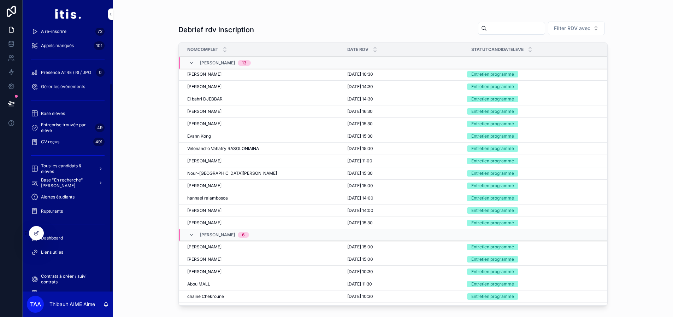
scroll to position [71, 0]
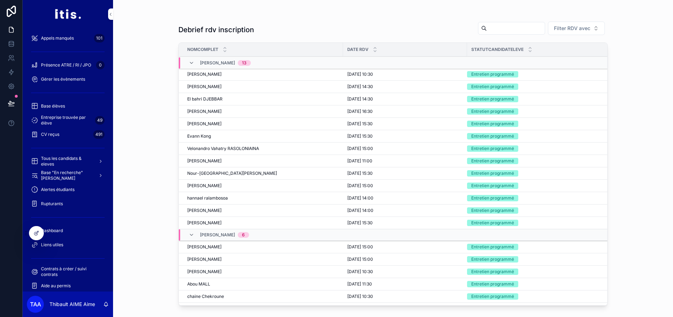
click at [57, 203] on span "Rupturants" at bounding box center [52, 204] width 22 height 6
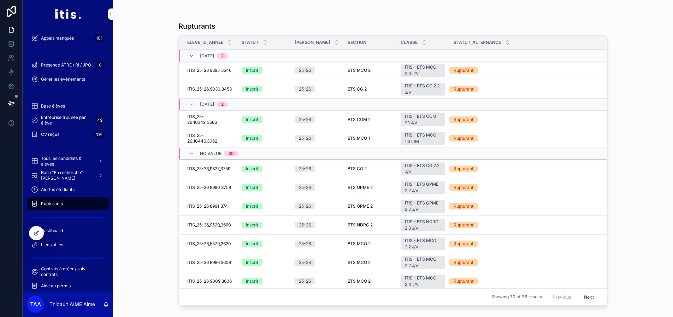
click at [40, 229] on div at bounding box center [36, 232] width 14 height 13
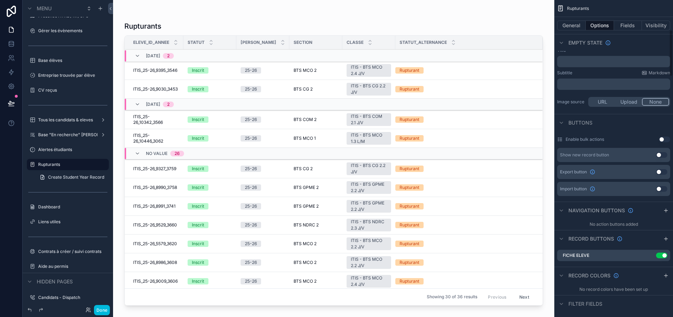
scroll to position [212, 0]
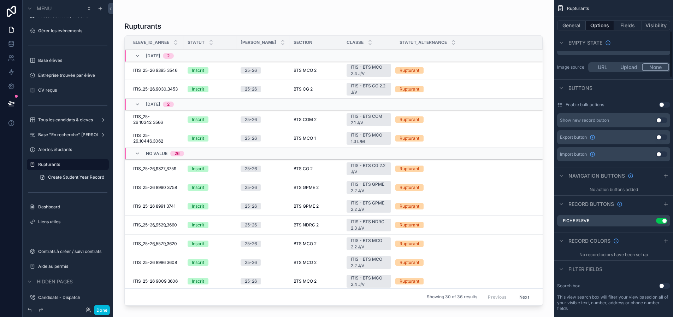
click at [0, 0] on icon "scrollable content" at bounding box center [0, 0] width 0 height 0
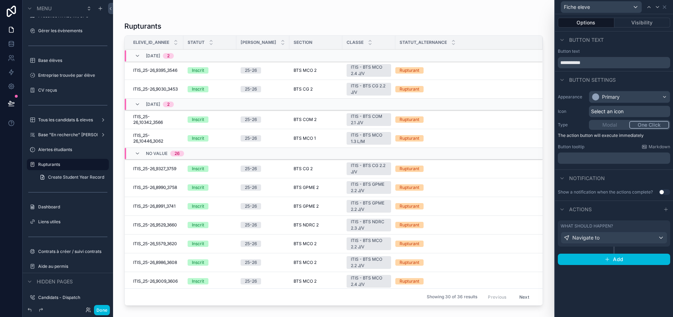
click at [634, 229] on div "What should happen? Navigate to" at bounding box center [614, 233] width 107 height 20
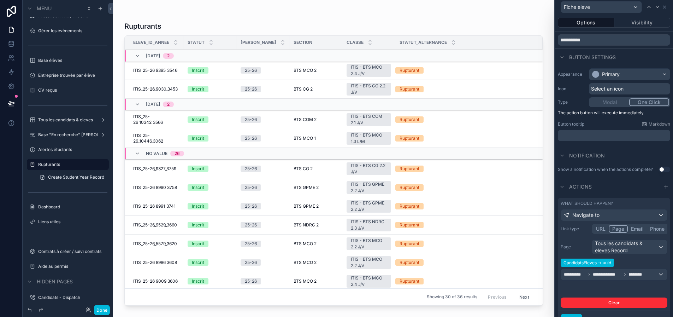
scroll to position [49, 0]
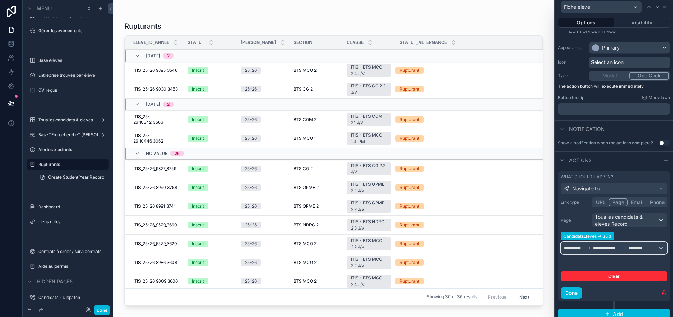
click at [648, 248] on div "**********" at bounding box center [614, 247] width 106 height 11
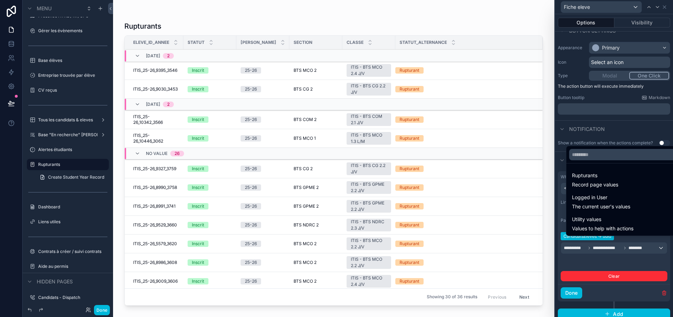
click at [612, 151] on div "Rupturants Record page values Logged in User The current user's values Utility …" at bounding box center [625, 191] width 118 height 90
click at [611, 155] on input "text" at bounding box center [624, 154] width 111 height 11
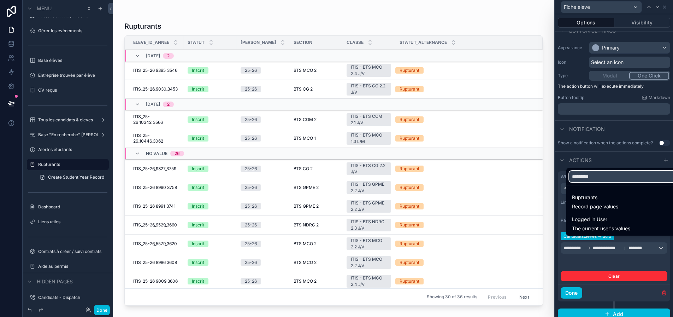
type input "*********"
click at [596, 201] on span "Rupturants" at bounding box center [595, 197] width 46 height 8
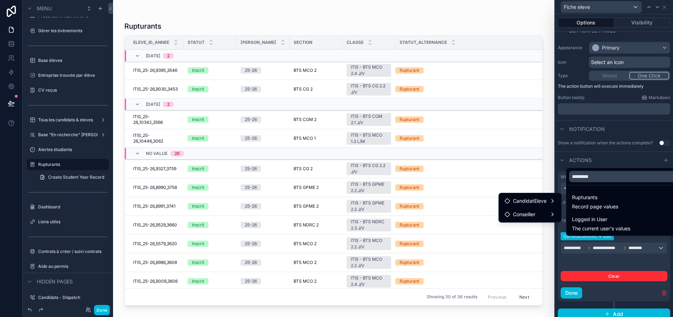
click at [545, 201] on span "CandidatEleve" at bounding box center [530, 200] width 34 height 8
click at [572, 201] on icon at bounding box center [575, 202] width 6 height 6
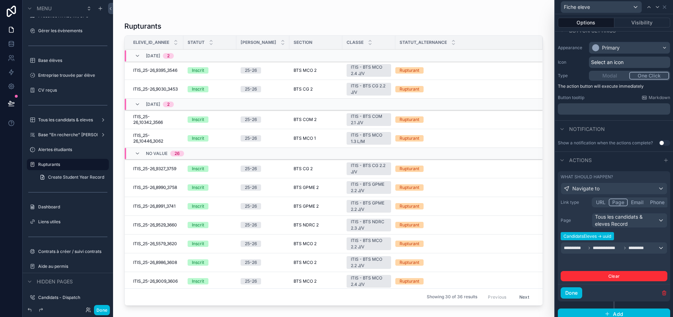
click at [573, 288] on button "Done" at bounding box center [572, 292] width 22 height 11
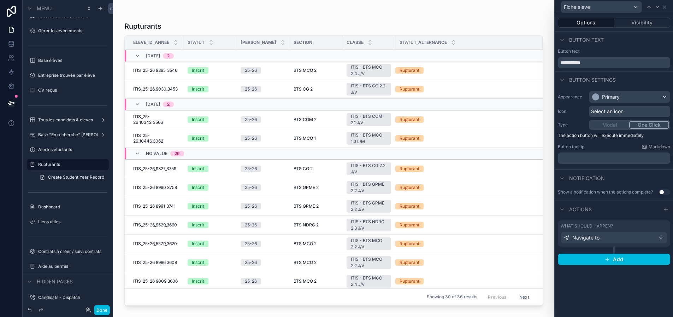
click at [101, 307] on button "Done" at bounding box center [102, 310] width 16 height 10
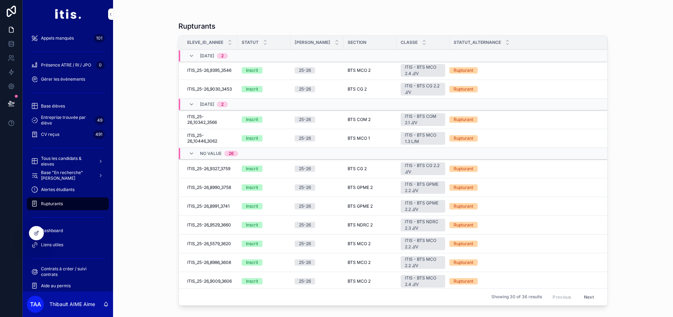
click at [0, 0] on span "Fiche eleve" at bounding box center [0, 0] width 0 height 0
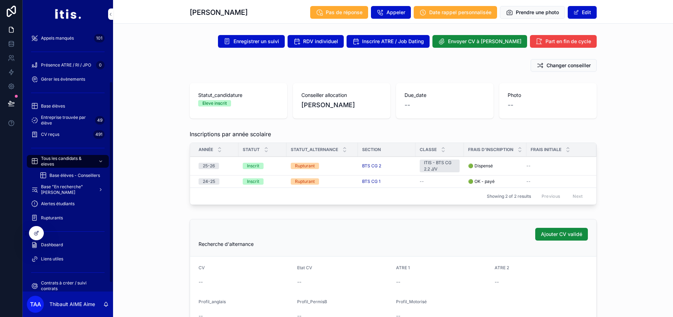
click at [66, 157] on span "Tous les candidats & eleves" at bounding box center [67, 160] width 52 height 11
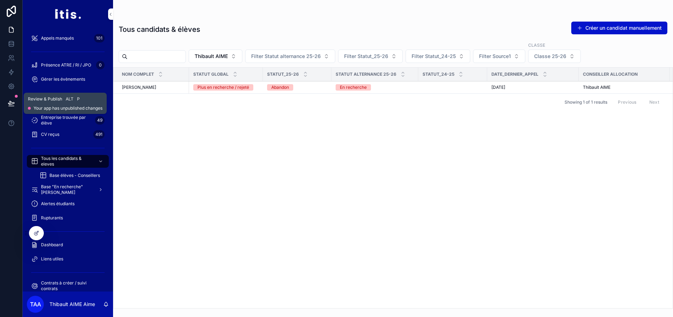
click at [4, 99] on button at bounding box center [12, 103] width 16 height 20
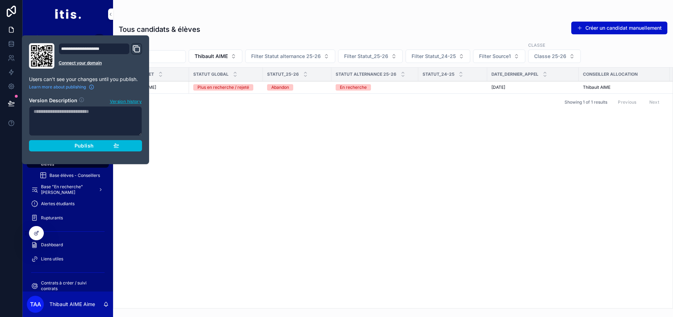
click at [52, 148] on div "Publish" at bounding box center [85, 145] width 67 height 6
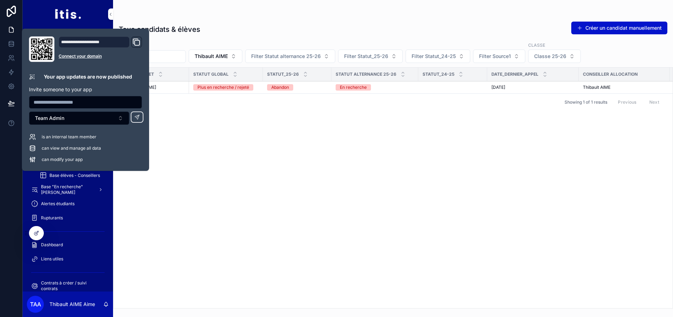
click at [298, 137] on div "Nom complet Statut global Statut_25-26 Statut alternance 25-26 Statut_24-25 Dat…" at bounding box center [392, 187] width 559 height 240
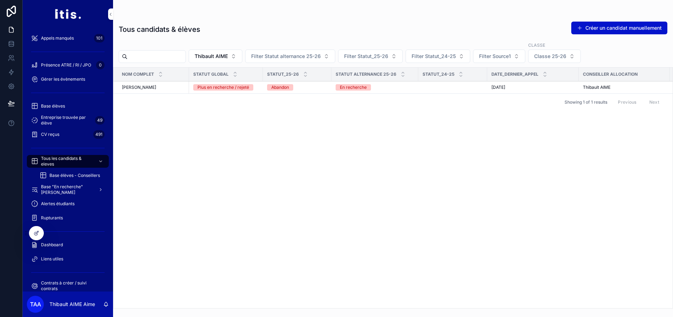
drag, startPoint x: 298, startPoint y: 137, endPoint x: 292, endPoint y: 136, distance: 6.4
drag, startPoint x: 292, startPoint y: 136, endPoint x: 264, endPoint y: 154, distance: 33.1
drag, startPoint x: 264, startPoint y: 153, endPoint x: 240, endPoint y: 145, distance: 24.8
click at [241, 145] on div "Nom complet Statut global Statut_25-26 Statut alternance 25-26 Statut_24-25 Dat…" at bounding box center [392, 187] width 559 height 240
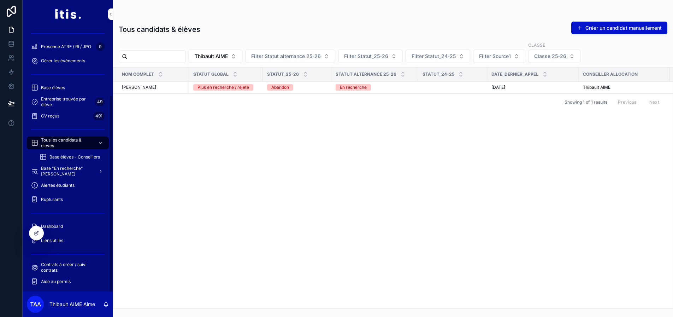
scroll to position [89, 0]
click at [59, 199] on div "Rupturants" at bounding box center [67, 198] width 73 height 11
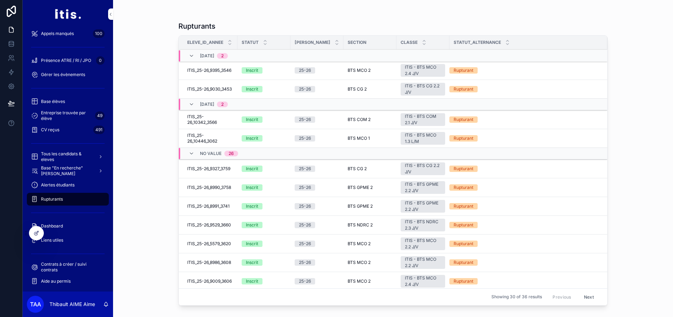
click at [140, 66] on div "Rupturants Eleve_ID_Annee Statut Année Scolaire Section Classe Statut_alternanc…" at bounding box center [393, 158] width 560 height 317
click at [40, 235] on div at bounding box center [36, 232] width 14 height 13
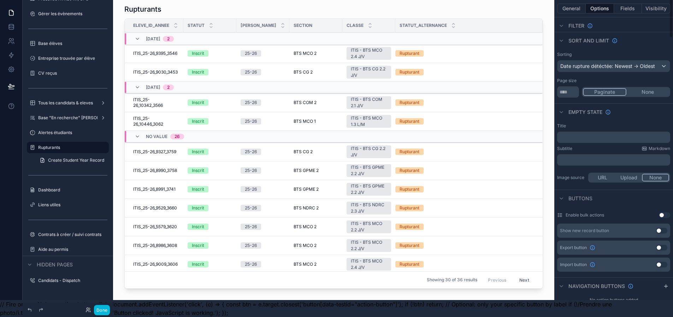
scroll to position [177, 0]
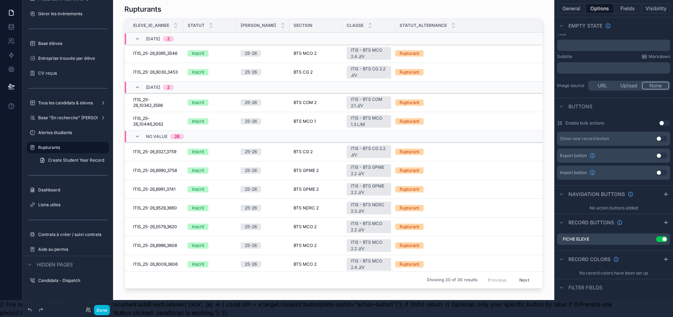
click at [0, 0] on icon "scrollable content" at bounding box center [0, 0] width 0 height 0
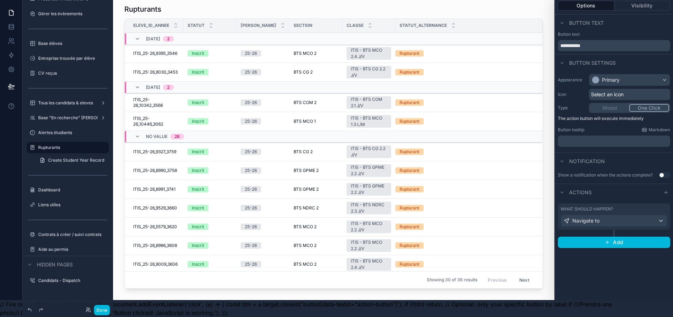
scroll to position [0, 5]
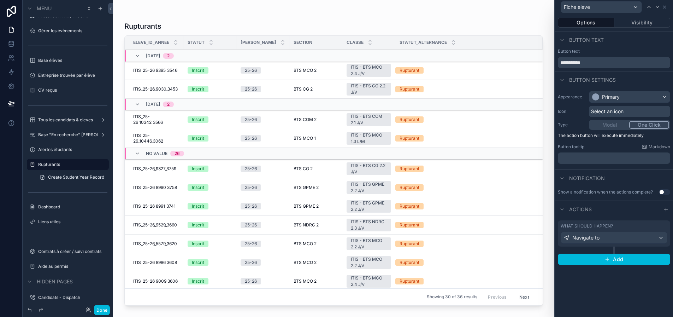
click at [652, 24] on button "Visibility" at bounding box center [642, 23] width 56 height 10
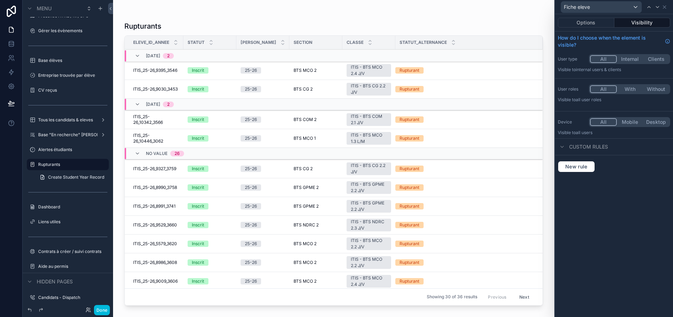
click at [592, 23] on button "Options" at bounding box center [586, 23] width 57 height 10
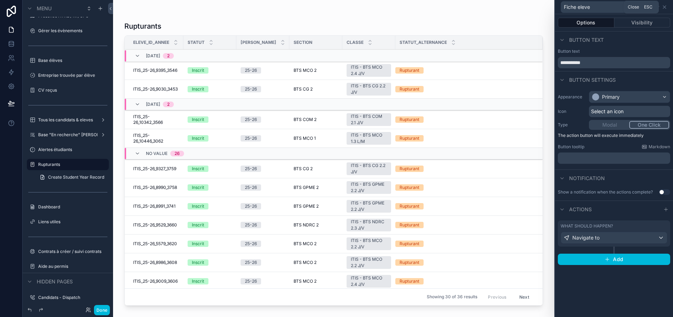
click at [666, 6] on icon at bounding box center [665, 7] width 6 height 6
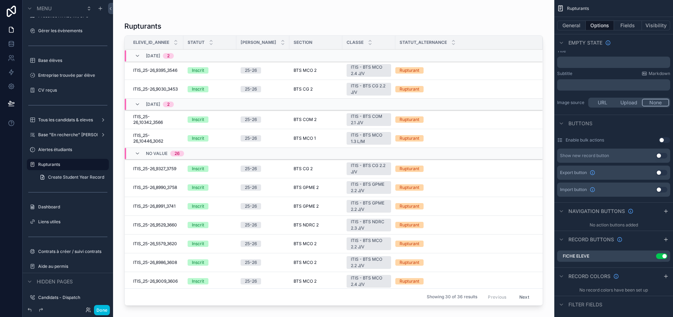
click at [99, 307] on button "Done" at bounding box center [102, 310] width 16 height 10
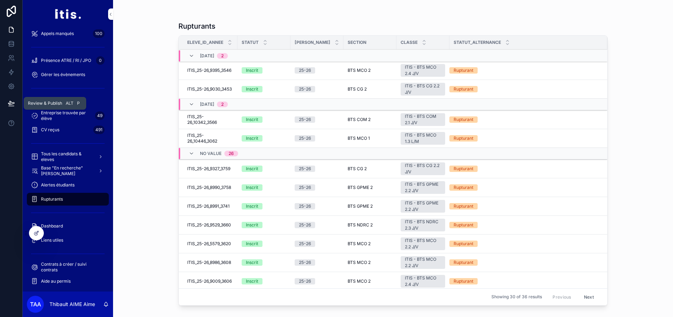
click at [9, 102] on icon at bounding box center [11, 103] width 7 height 7
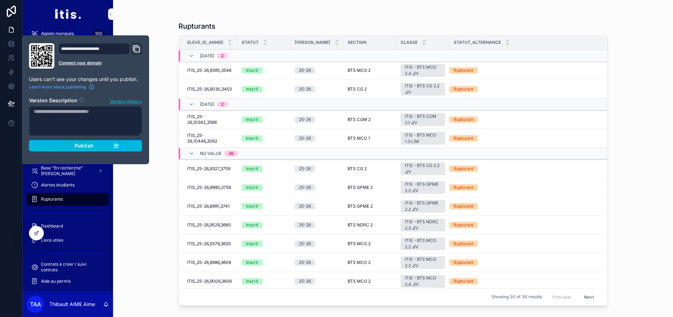
click at [74, 149] on button "Publish" at bounding box center [85, 145] width 113 height 11
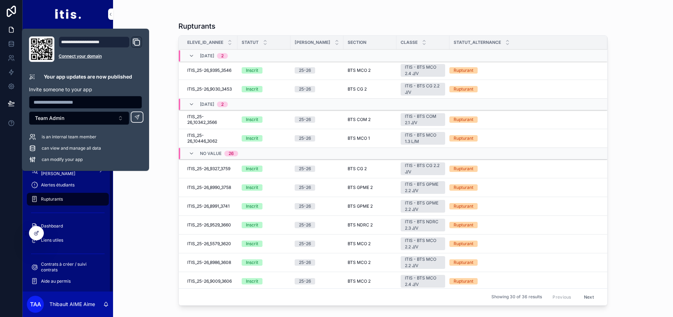
click at [142, 206] on div "Rupturants Eleve_ID_Annee Statut Année Scolaire Section Classe Statut_alternanc…" at bounding box center [393, 158] width 560 height 317
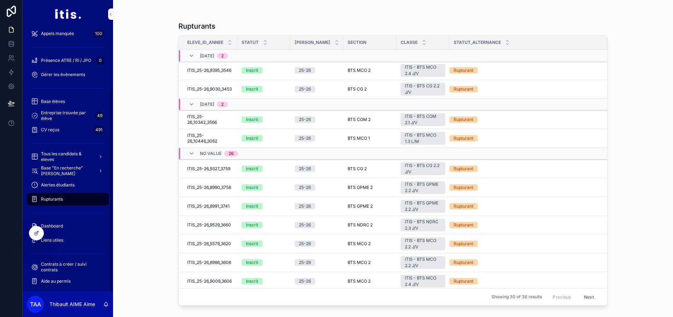
click at [68, 198] on div "Rupturants" at bounding box center [67, 198] width 73 height 11
